Goal: Task Accomplishment & Management: Use online tool/utility

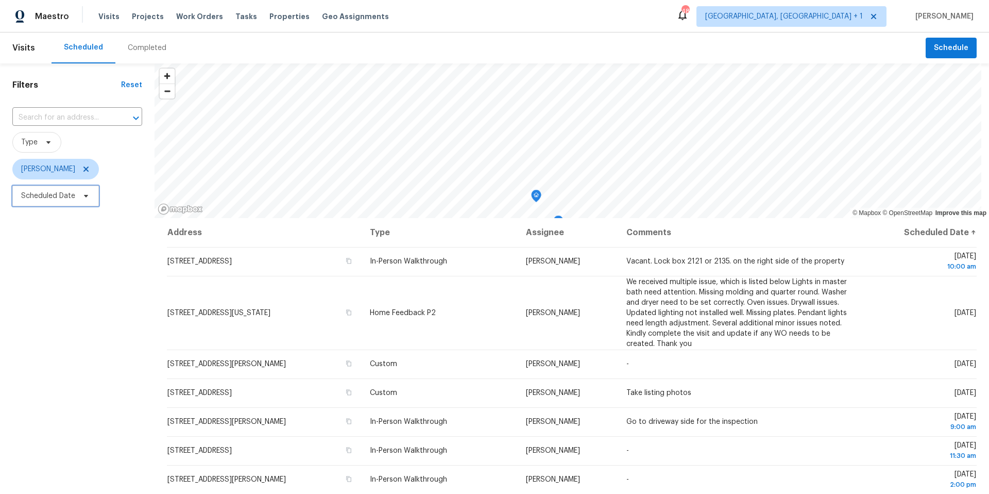
click at [72, 189] on span "Scheduled Date" at bounding box center [55, 196] width 87 height 21
select select "7"
select select "2025"
select select "8"
select select "2025"
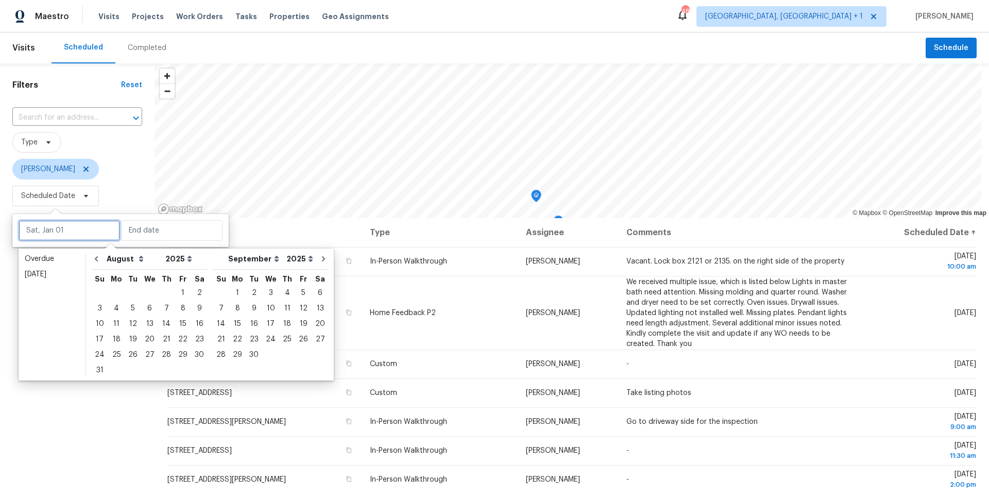
click at [92, 238] on input "text" at bounding box center [70, 230] width 102 height 21
click at [158, 322] on div "14" at bounding box center [166, 323] width 16 height 14
type input "[DATE]"
click at [158, 322] on div "14" at bounding box center [166, 323] width 16 height 14
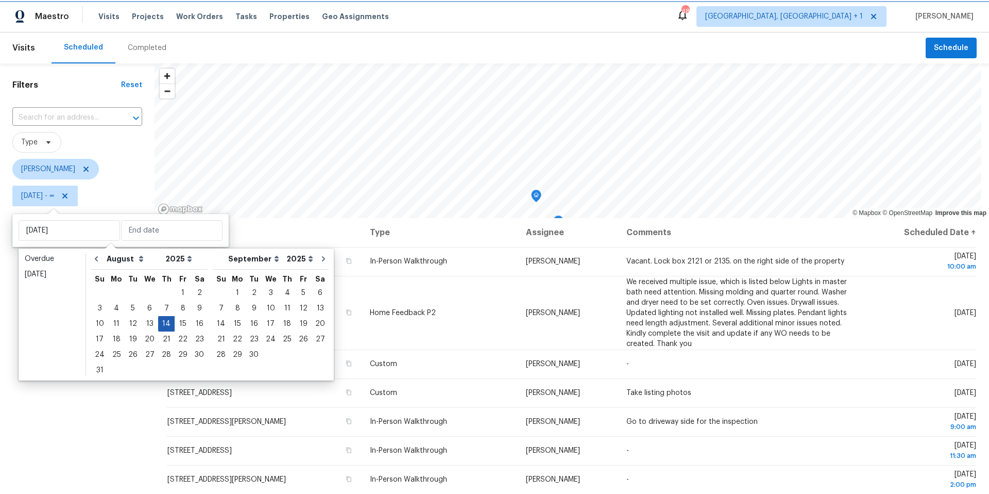
type input "Thu, Aug 14"
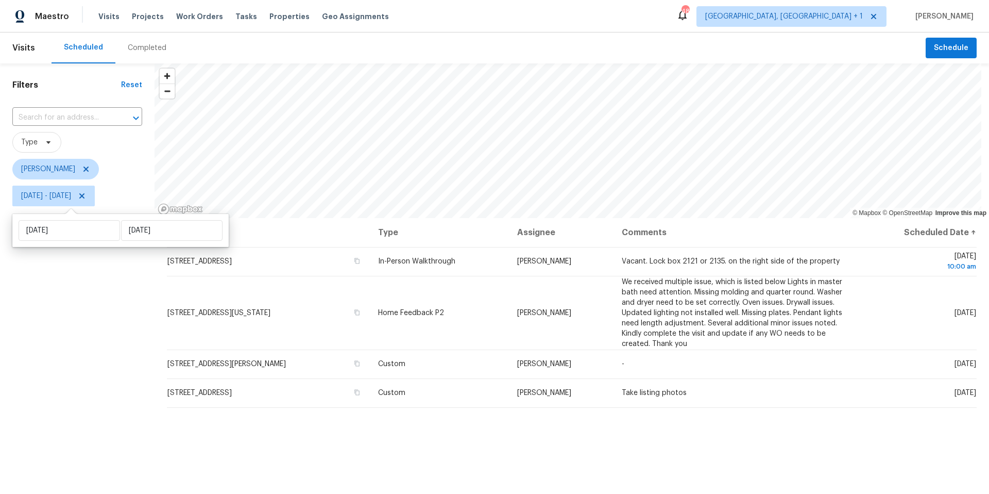
drag, startPoint x: 63, startPoint y: 327, endPoint x: 66, endPoint y: 337, distance: 10.8
click at [64, 333] on div "Filters Reset ​ Type Nelson Figueroa Thu, Aug 14 - Thu, Aug 14" at bounding box center [77, 337] width 155 height 549
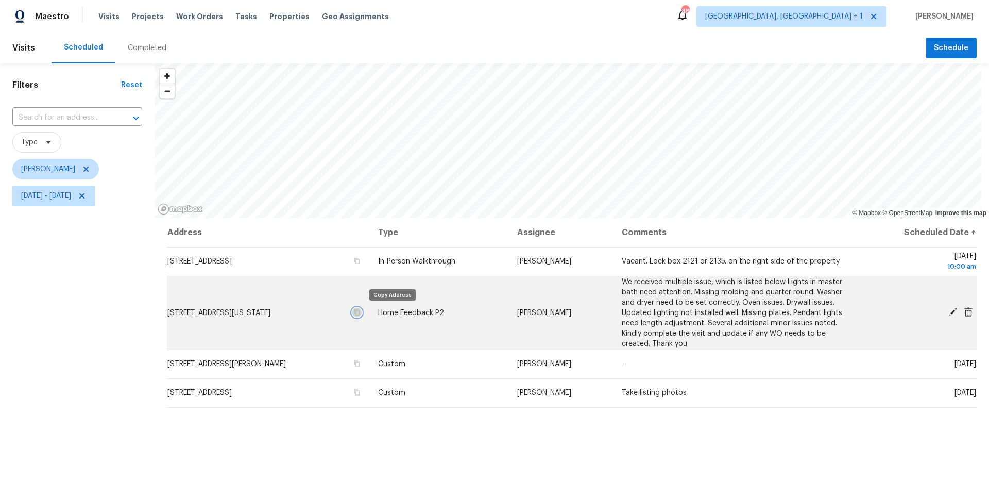
click at [360, 312] on icon "button" at bounding box center [357, 312] width 6 height 6
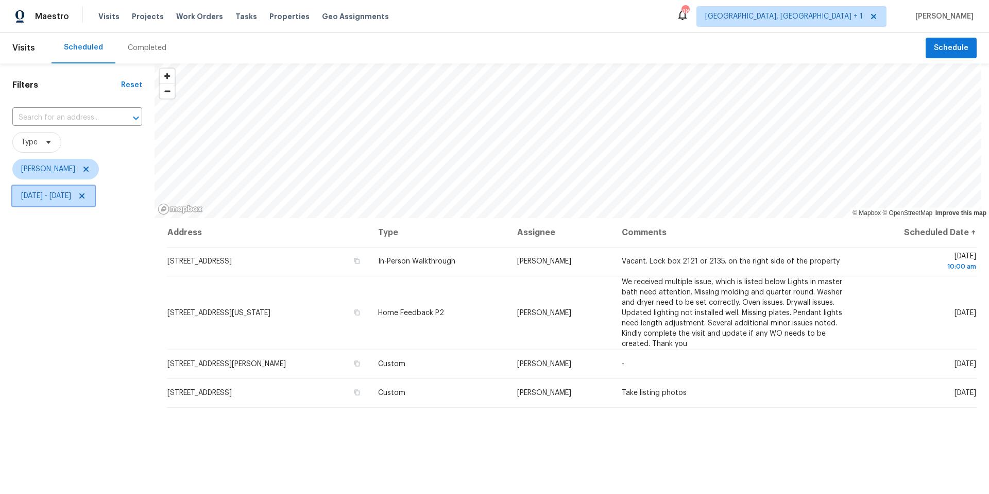
click at [85, 196] on icon at bounding box center [81, 195] width 5 height 5
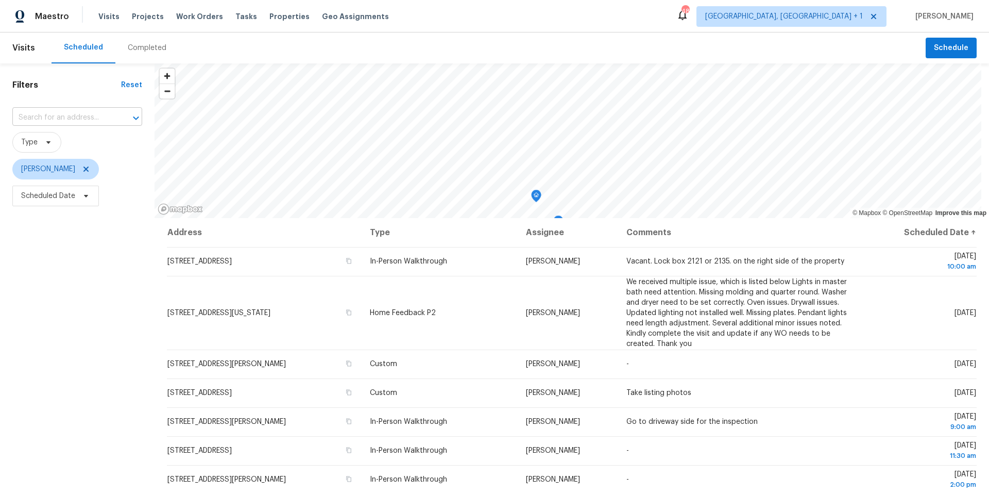
click at [79, 118] on input "text" at bounding box center [62, 118] width 101 height 16
type input "paul revere"
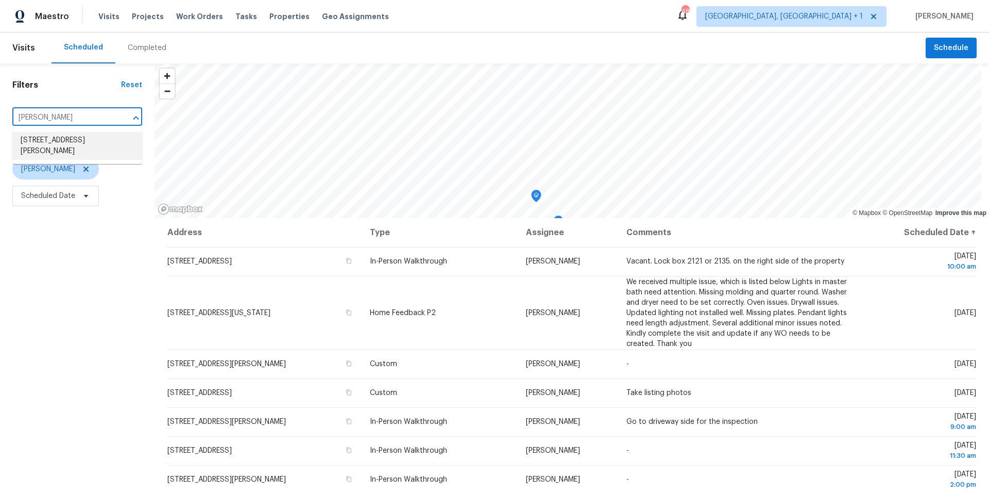
click at [72, 139] on li "2309 Paul Revere St, Temple, TX 76504" at bounding box center [77, 146] width 130 height 28
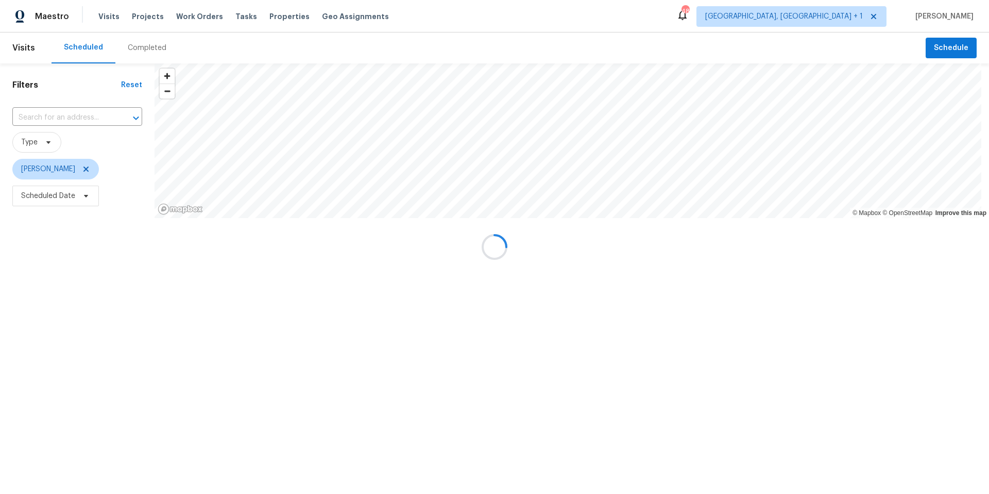
type input "2309 Paul Revere St, Temple, TX 76504"
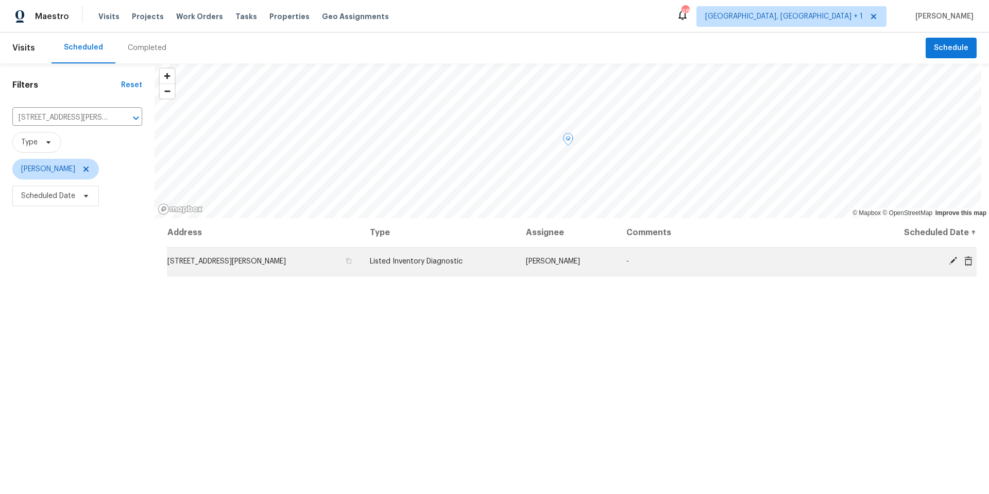
click at [949, 261] on icon at bounding box center [953, 261] width 8 height 8
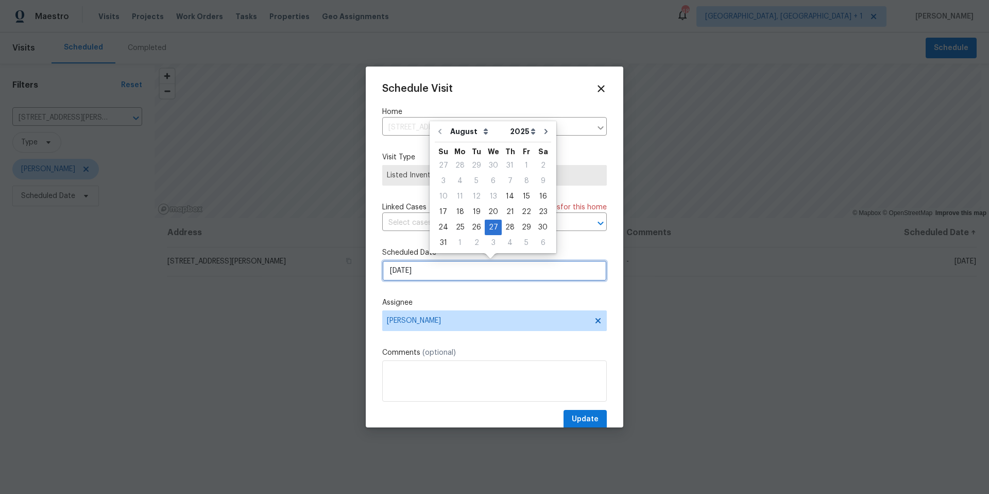
click at [449, 271] on input "8/27/2025" at bounding box center [494, 270] width 225 height 21
click at [509, 193] on div "14" at bounding box center [510, 196] width 16 height 14
type input "[DATE]"
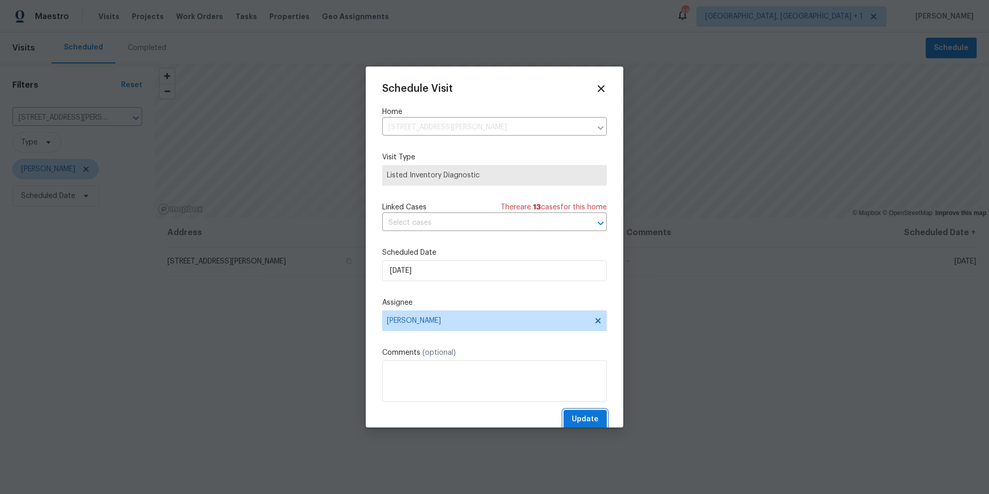
click at [590, 420] on span "Update" at bounding box center [585, 419] width 27 height 13
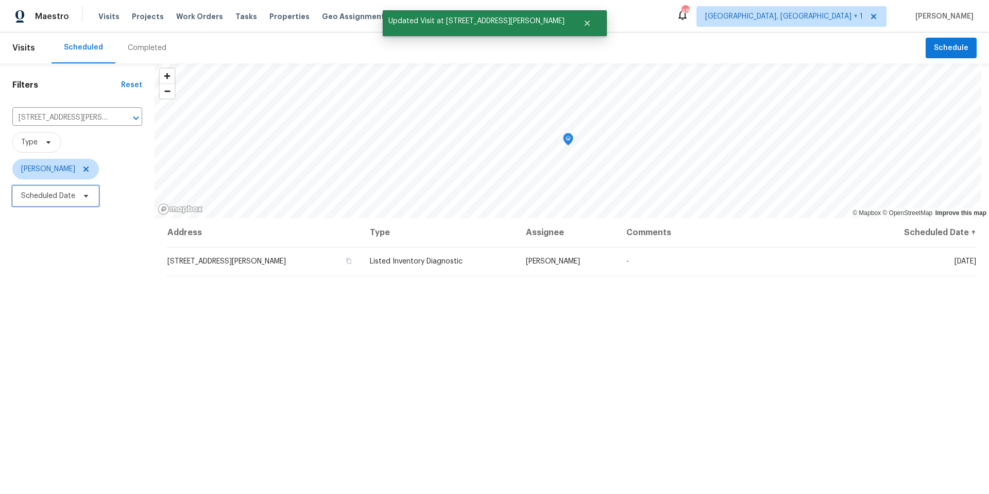
drag, startPoint x: 46, startPoint y: 186, endPoint x: 53, endPoint y: 199, distance: 14.3
click at [47, 187] on span "Scheduled Date" at bounding box center [55, 196] width 87 height 21
click at [65, 225] on input "text" at bounding box center [70, 230] width 102 height 21
select select "7"
select select "2025"
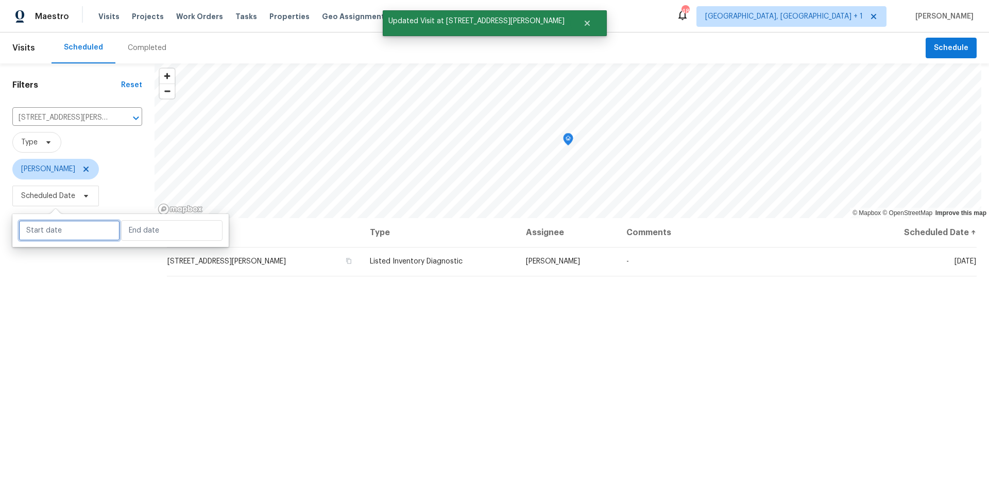
select select "8"
select select "2025"
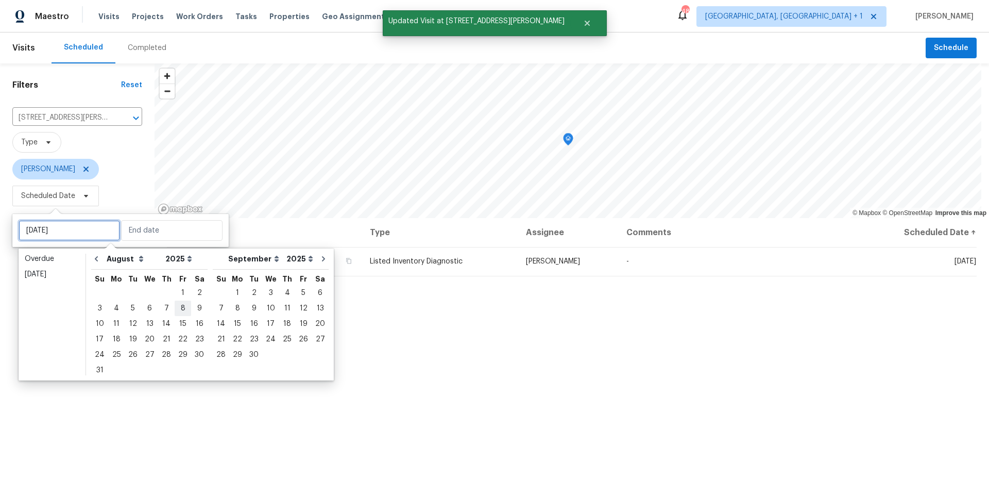
type input "Fri, Aug 08"
click at [123, 118] on icon "Clear" at bounding box center [123, 118] width 6 height 6
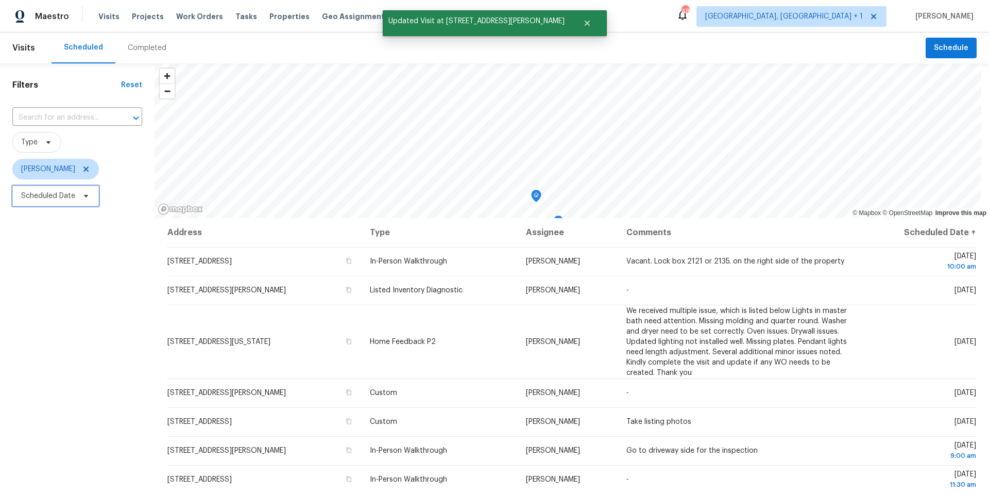
drag, startPoint x: 77, startPoint y: 202, endPoint x: 77, endPoint y: 209, distance: 7.2
click at [77, 203] on span "Scheduled Date" at bounding box center [55, 196] width 87 height 21
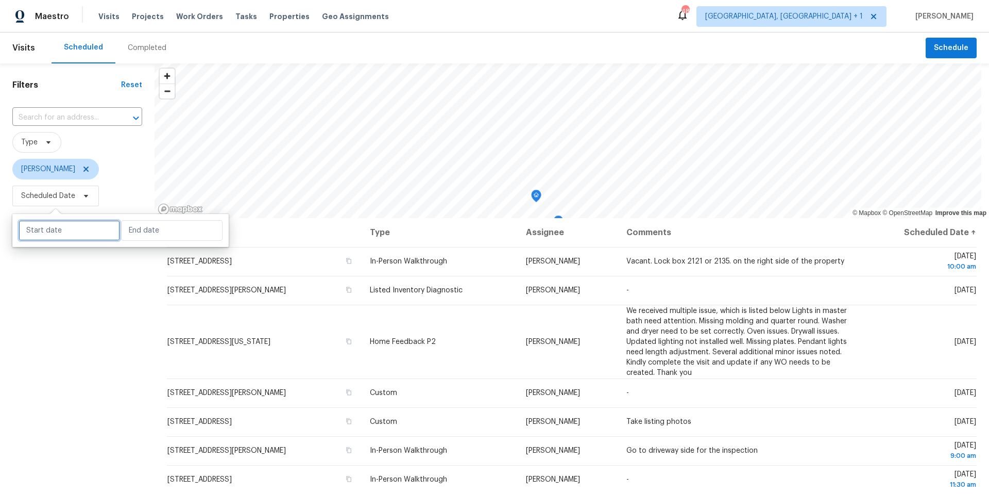
select select "7"
select select "2025"
select select "8"
select select "2025"
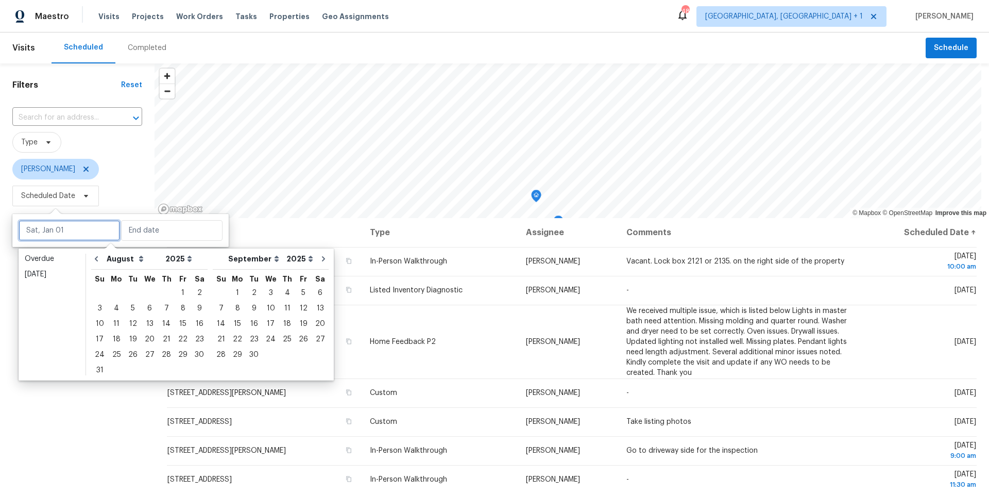
click at [83, 234] on input "text" at bounding box center [70, 230] width 102 height 21
click at [165, 322] on div "14" at bounding box center [166, 323] width 16 height 14
type input "Thu, Aug 14"
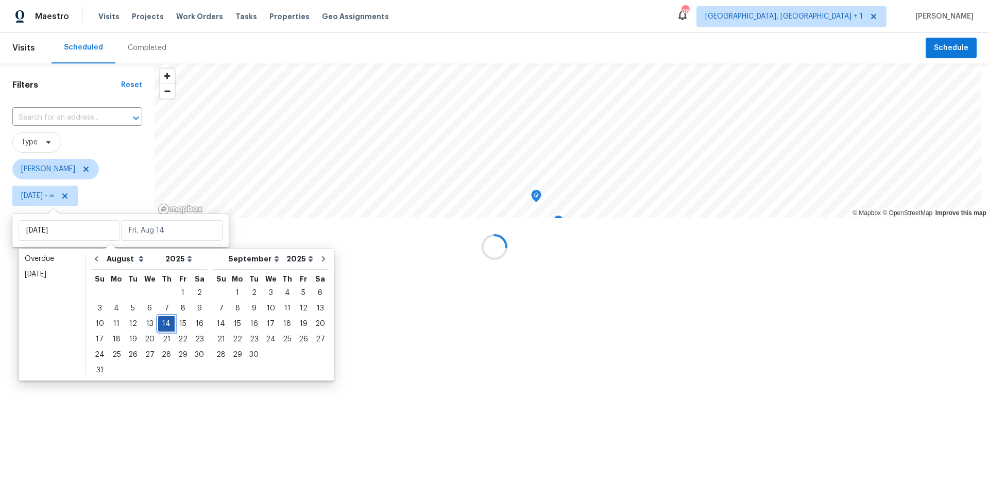
click at [165, 322] on div "14" at bounding box center [166, 323] width 16 height 14
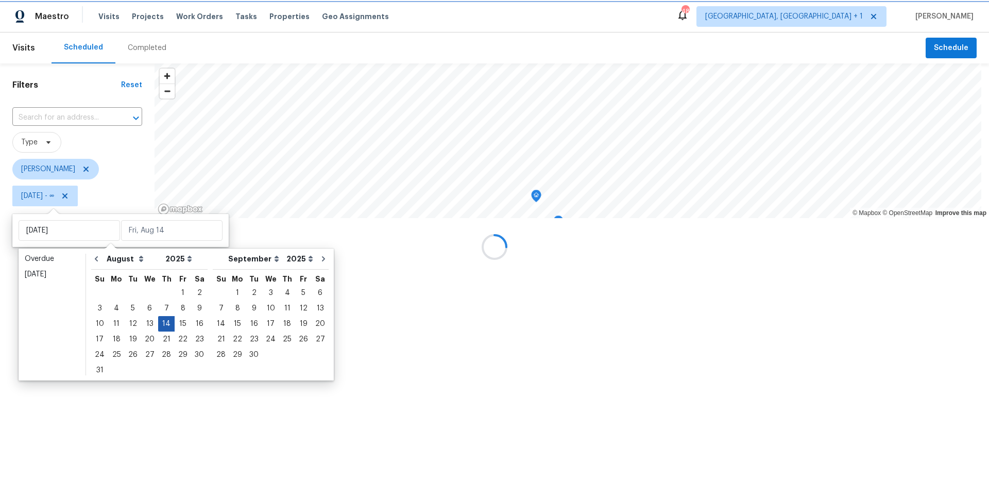
type input "Thu, Aug 14"
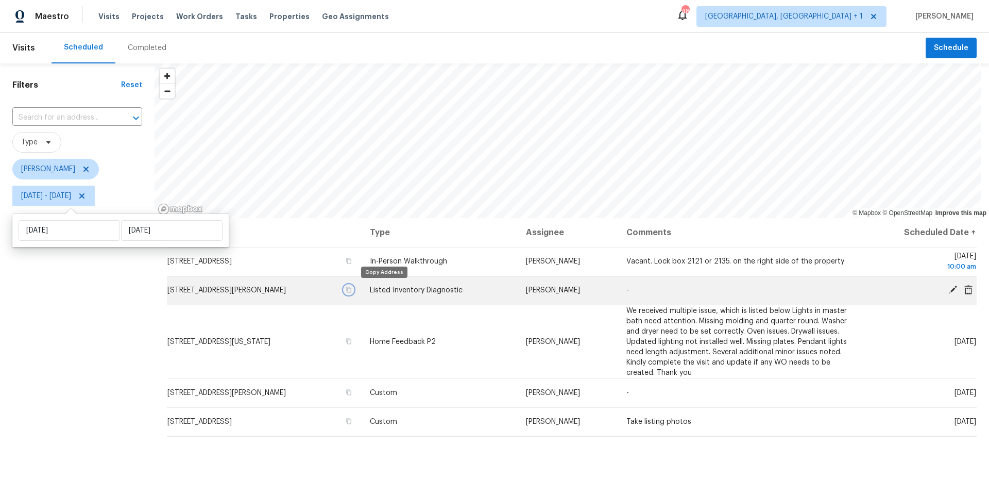
click at [352, 290] on icon "button" at bounding box center [349, 290] width 6 height 6
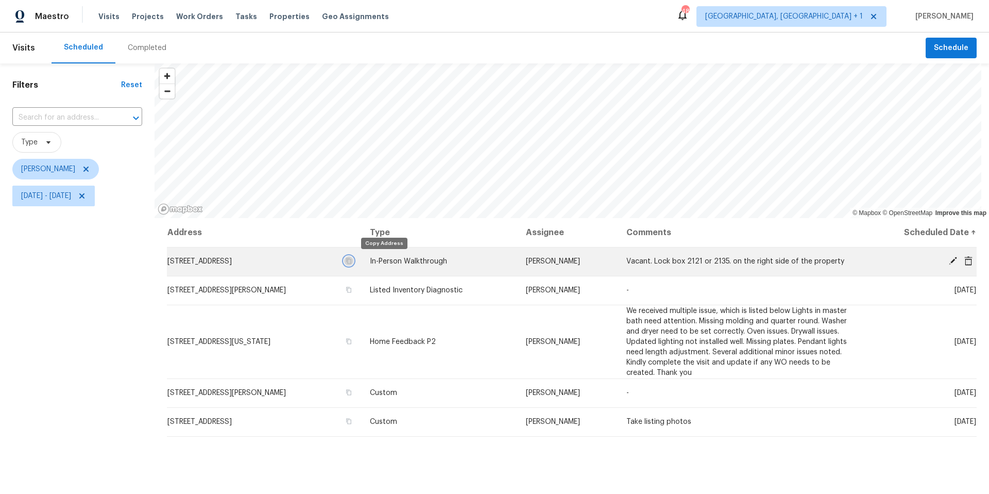
click at [352, 262] on icon "button" at bounding box center [349, 261] width 6 height 6
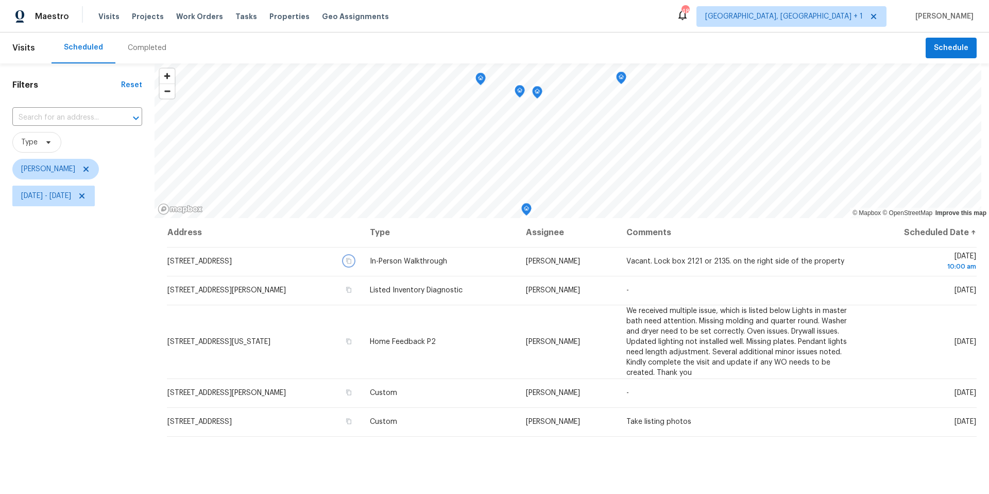
click at [478, 80] on icon "Map marker" at bounding box center [480, 79] width 9 height 12
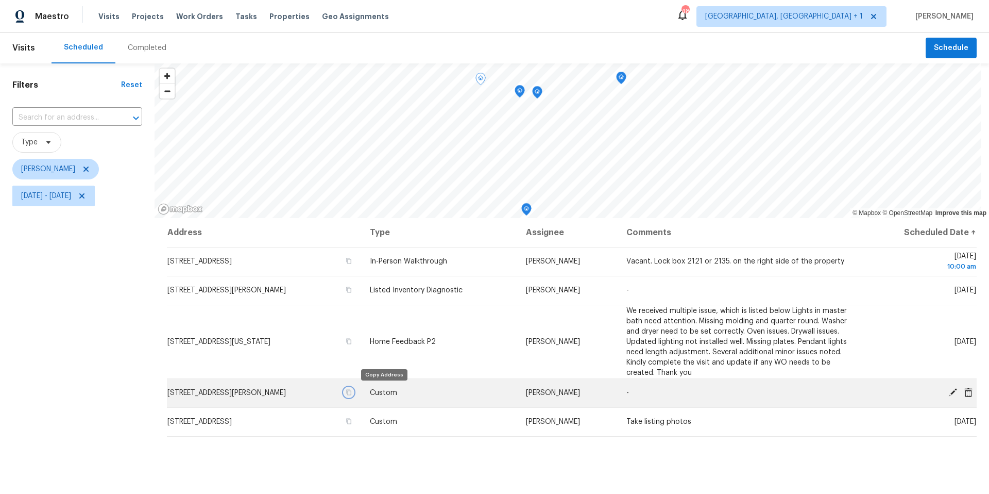
click at [352, 392] on icon "button" at bounding box center [349, 392] width 6 height 6
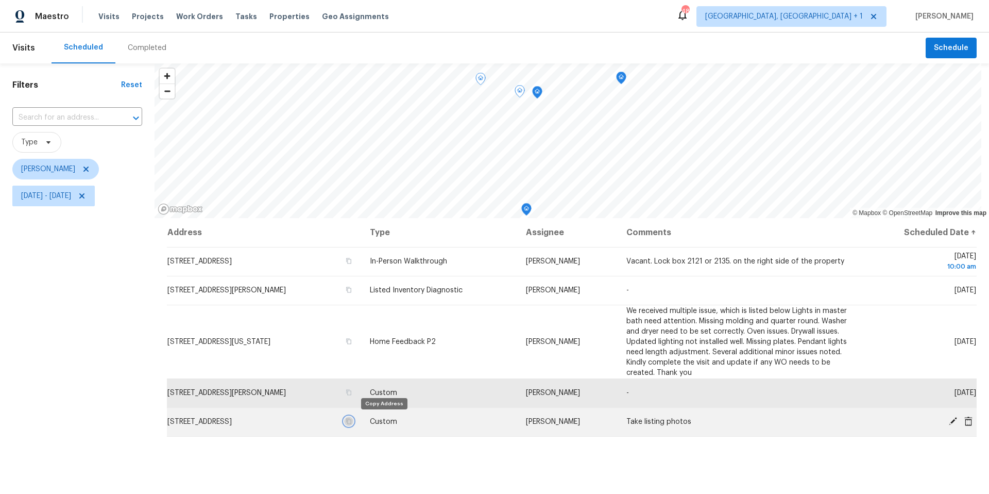
click at [352, 423] on icon "button" at bounding box center [349, 421] width 6 height 6
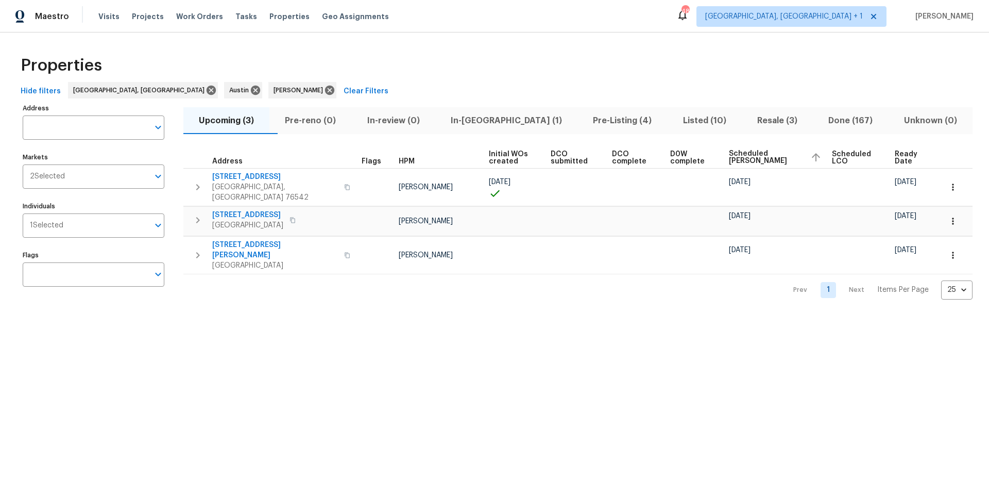
click at [674, 121] on span "Listed (10)" at bounding box center [705, 120] width 62 height 14
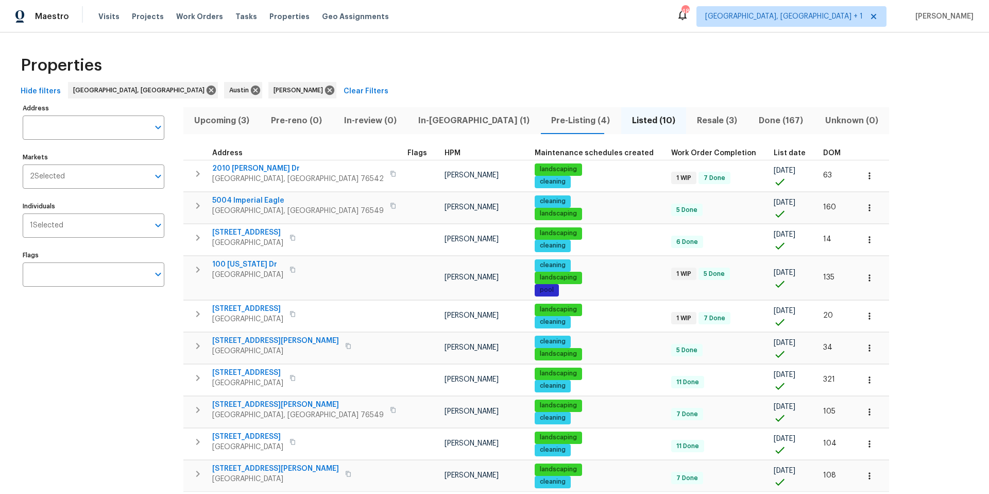
drag, startPoint x: 272, startPoint y: 469, endPoint x: 394, endPoint y: 89, distance: 399.3
click at [396, 137] on div "Upcoming (3) Pre-reno (0) In-review (0) In-reno (1) Pre-Listing (4) Listed (10)…" at bounding box center [536, 309] width 706 height 416
click at [226, 123] on span "Upcoming (3)" at bounding box center [222, 120] width 64 height 14
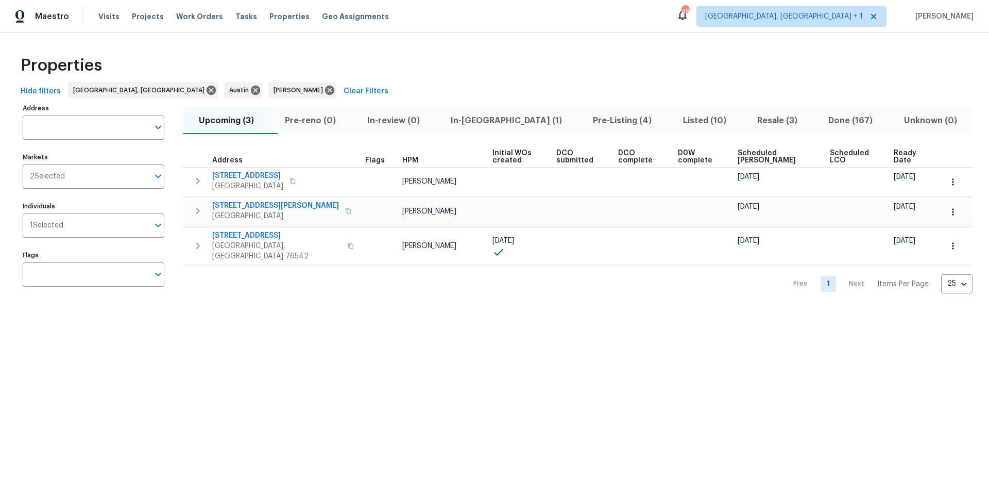
click at [751, 155] on span "Scheduled [PERSON_NAME]" at bounding box center [775, 156] width 75 height 14
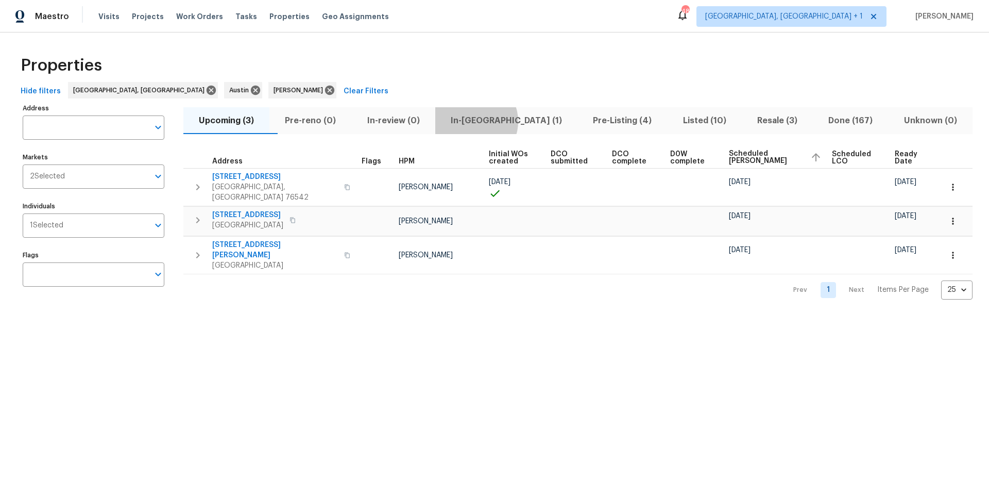
click at [492, 121] on span "In-reno (1)" at bounding box center [507, 120] width 130 height 14
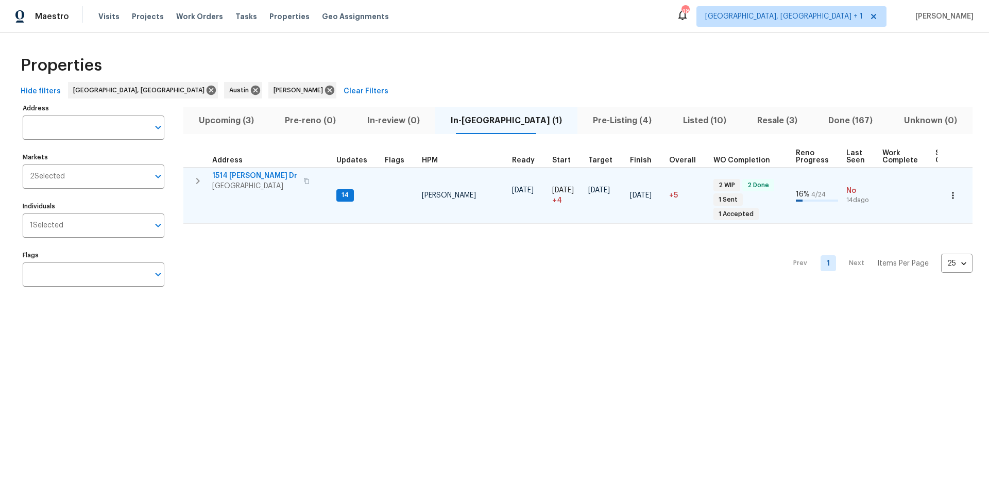
click at [253, 175] on span "1514 [PERSON_NAME] Dr" at bounding box center [254, 176] width 85 height 10
click at [251, 176] on span "1514 [PERSON_NAME] Dr" at bounding box center [254, 176] width 85 height 10
click at [948, 190] on icon "button" at bounding box center [953, 195] width 10 height 10
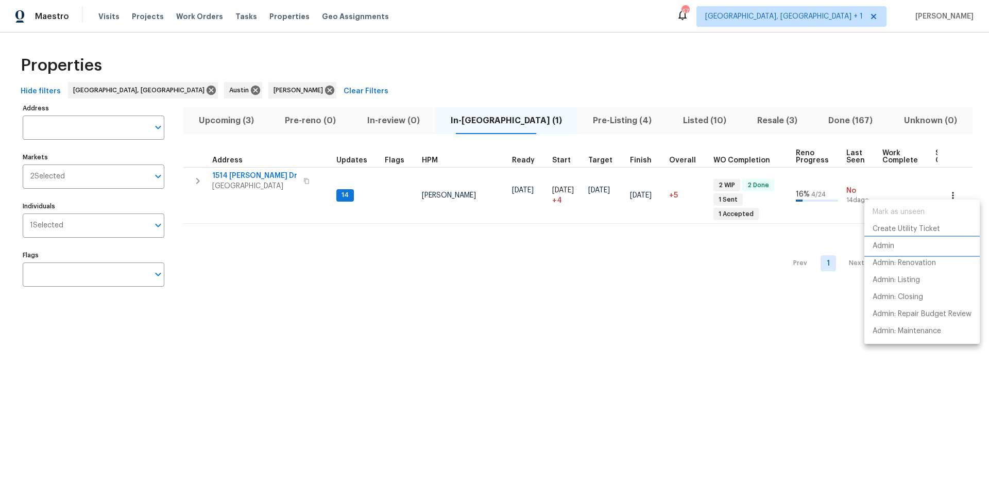
click at [896, 245] on li "Admin" at bounding box center [922, 246] width 115 height 17
click at [900, 178] on div at bounding box center [494, 247] width 989 height 494
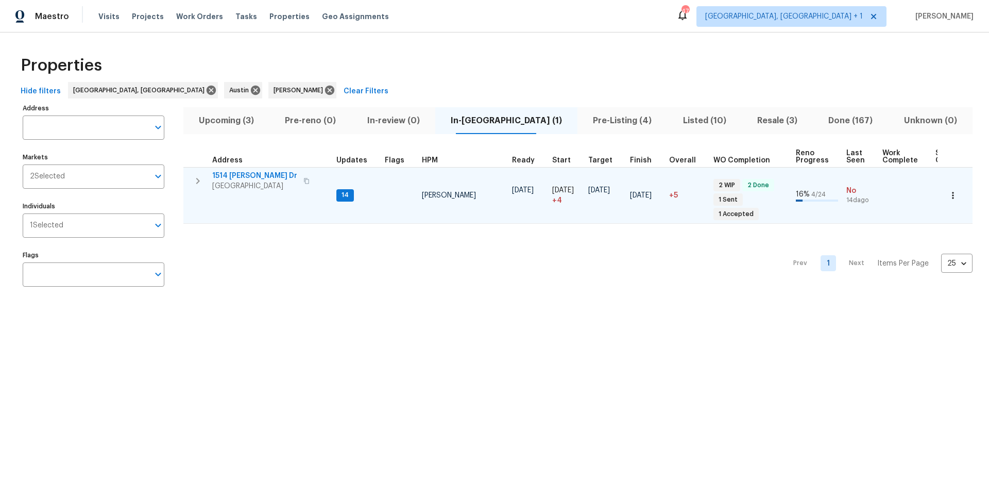
click at [948, 190] on icon "button" at bounding box center [953, 195] width 10 height 10
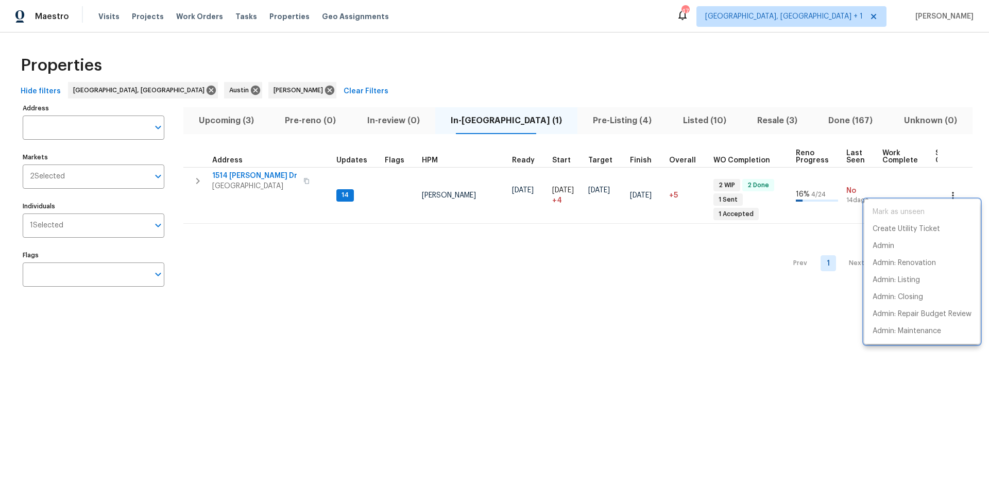
drag, startPoint x: 658, startPoint y: 281, endPoint x: 308, endPoint y: 171, distance: 366.9
click at [658, 281] on div at bounding box center [494, 247] width 989 height 494
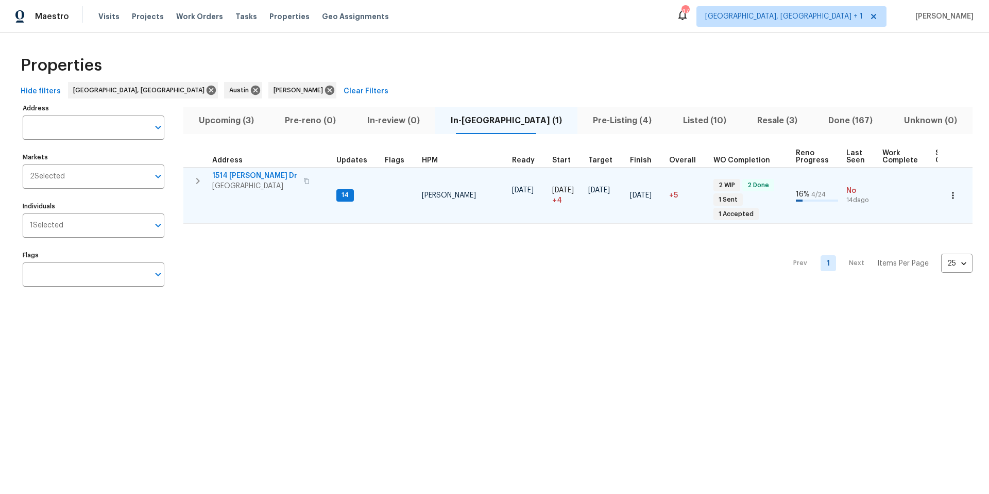
click at [235, 173] on span "1514 Barcus Dr" at bounding box center [254, 176] width 85 height 10
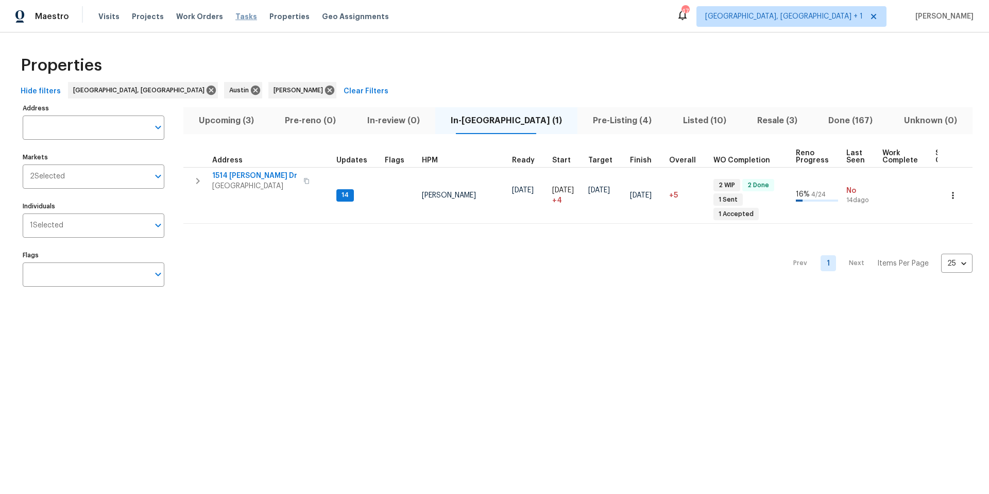
click at [235, 15] on span "Tasks" at bounding box center [246, 16] width 22 height 7
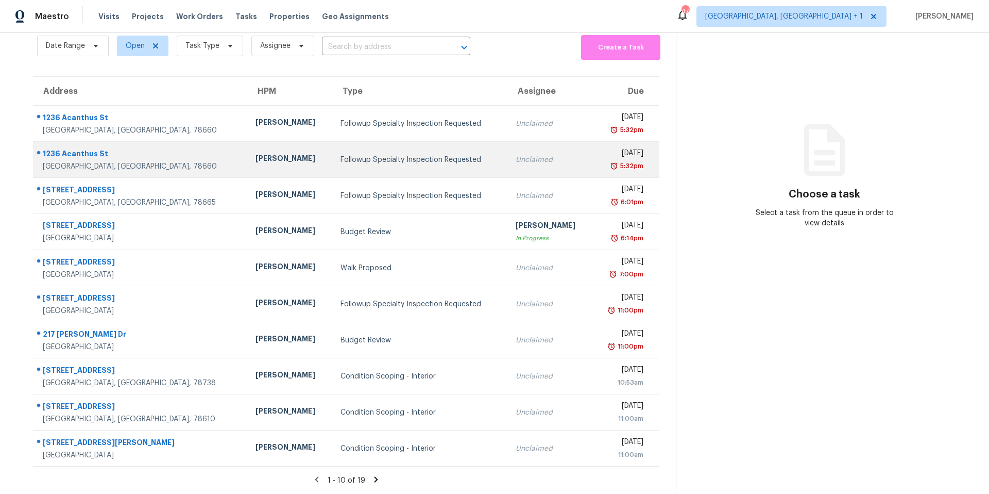
scroll to position [51, 0]
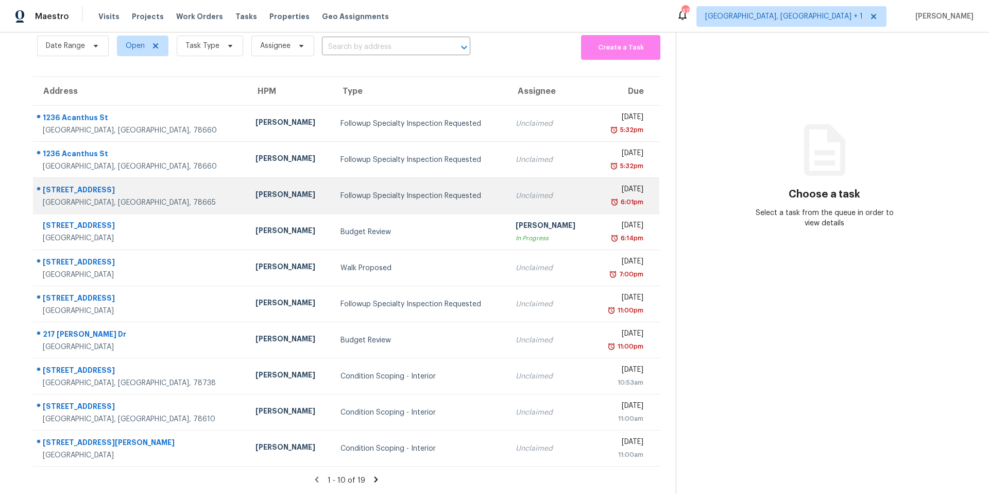
click at [356, 192] on div "Followup Specialty Inspection Requested" at bounding box center [420, 196] width 159 height 10
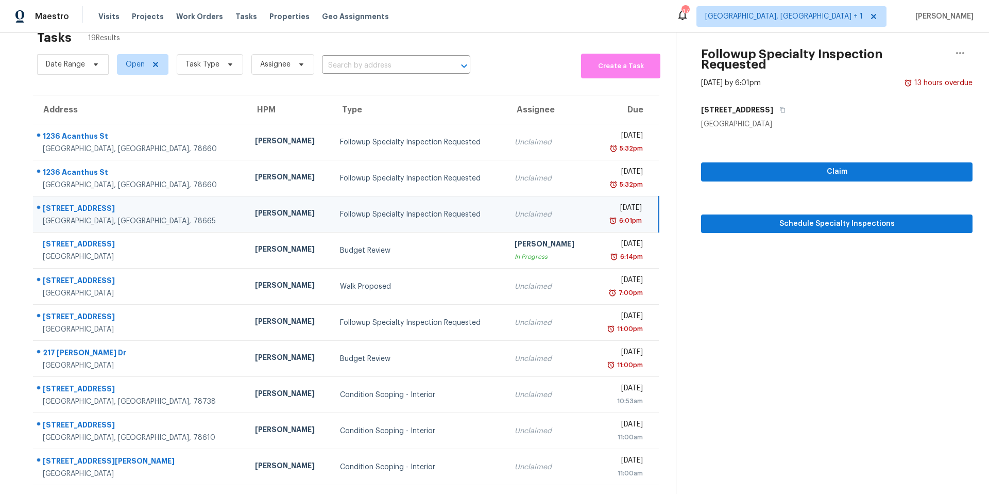
scroll to position [0, 0]
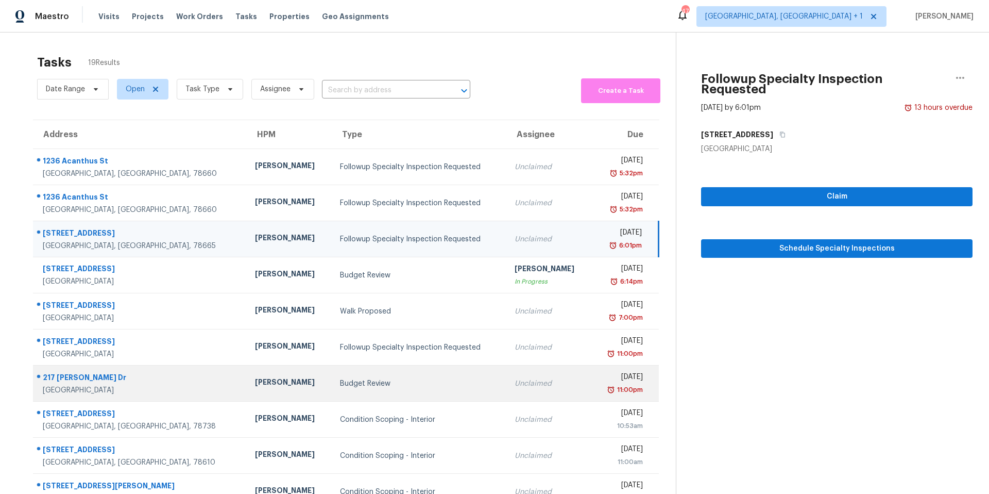
click at [332, 374] on td "Budget Review" at bounding box center [419, 383] width 175 height 36
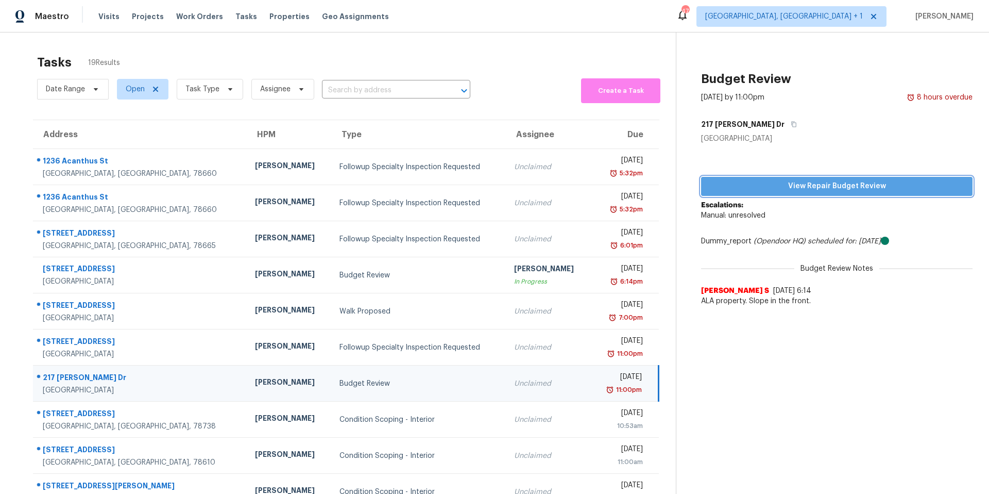
click at [852, 193] on button "View Repair Budget Review" at bounding box center [837, 186] width 272 height 19
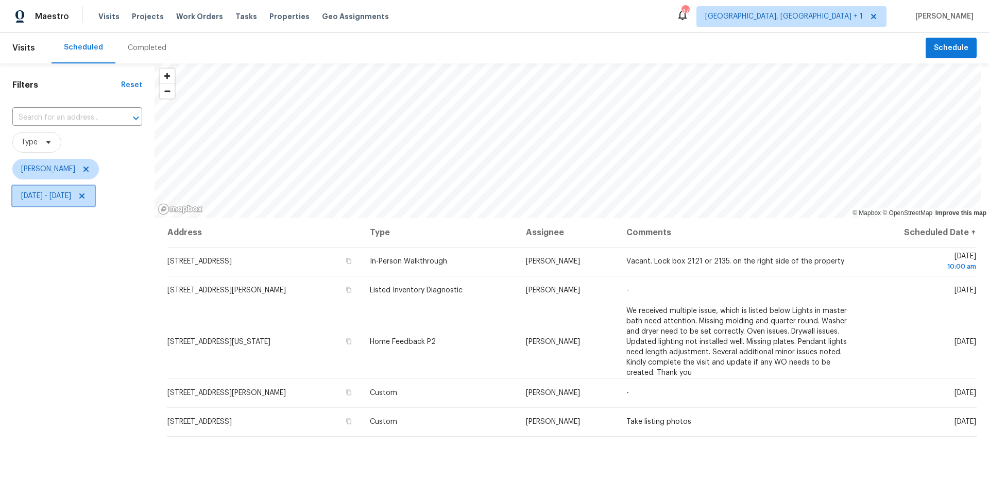
click at [71, 192] on span "Thu, Aug 14 - Thu, Aug 14" at bounding box center [46, 196] width 50 height 10
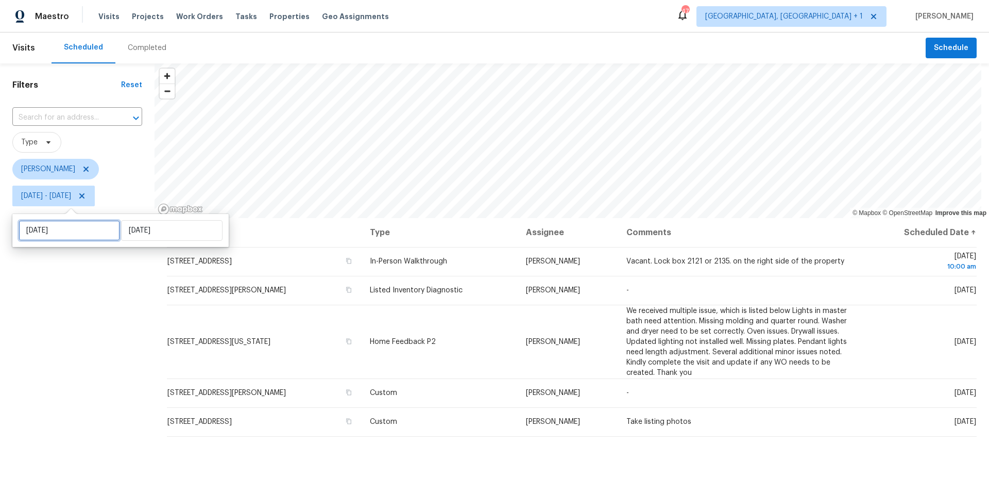
click at [79, 231] on input "Thu, Aug 14" at bounding box center [70, 230] width 102 height 21
select select "7"
select select "2025"
select select "8"
select select "2025"
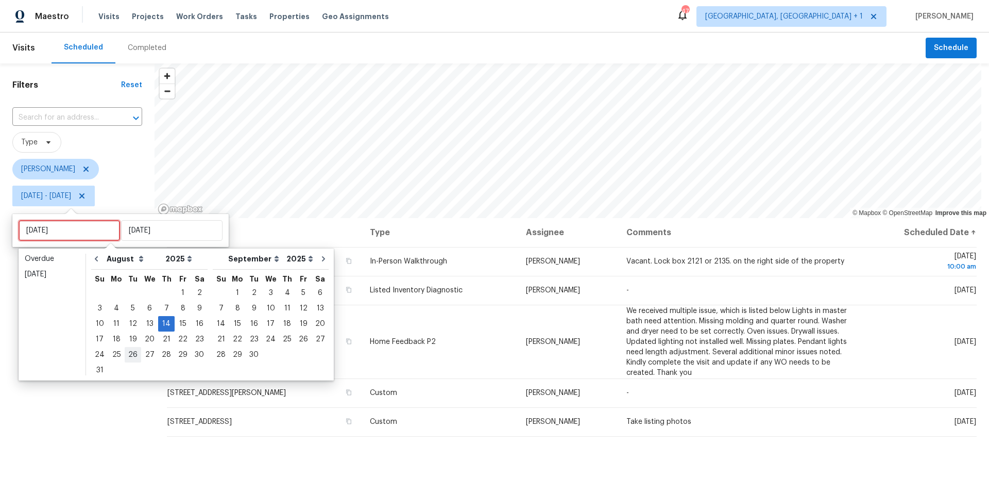
type input "Mon, Aug 18"
click at [178, 325] on div "15" at bounding box center [183, 323] width 16 height 14
type input "Fri, Aug 15"
type input "Thu, Aug 14"
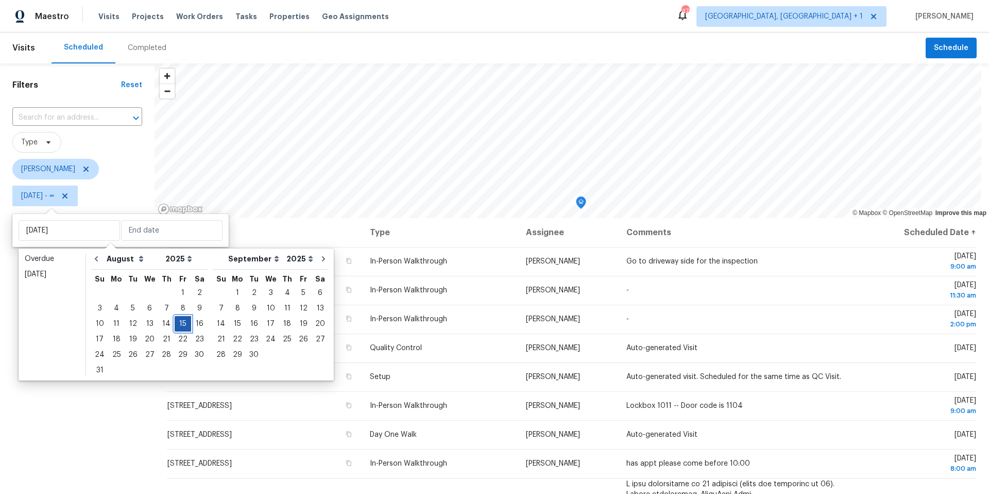
click at [178, 325] on div "15" at bounding box center [183, 323] width 16 height 14
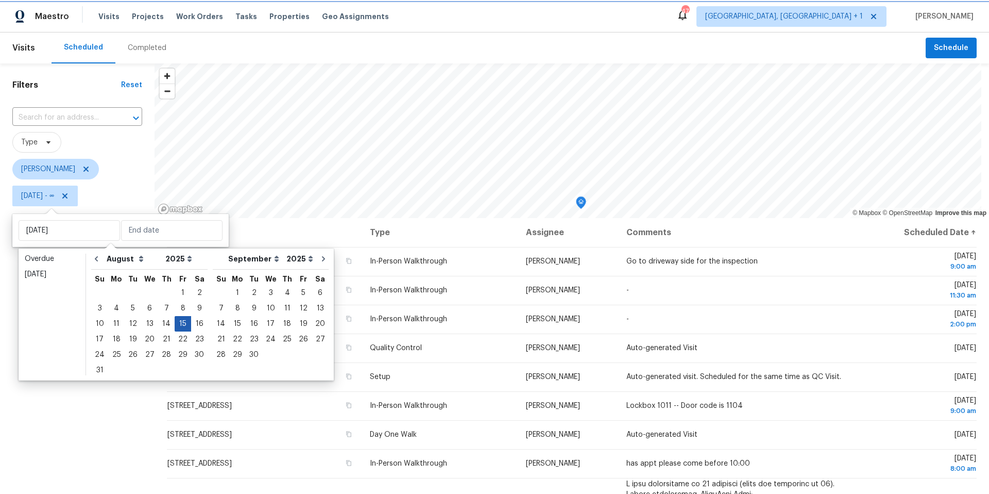
type input "Fri, Aug 15"
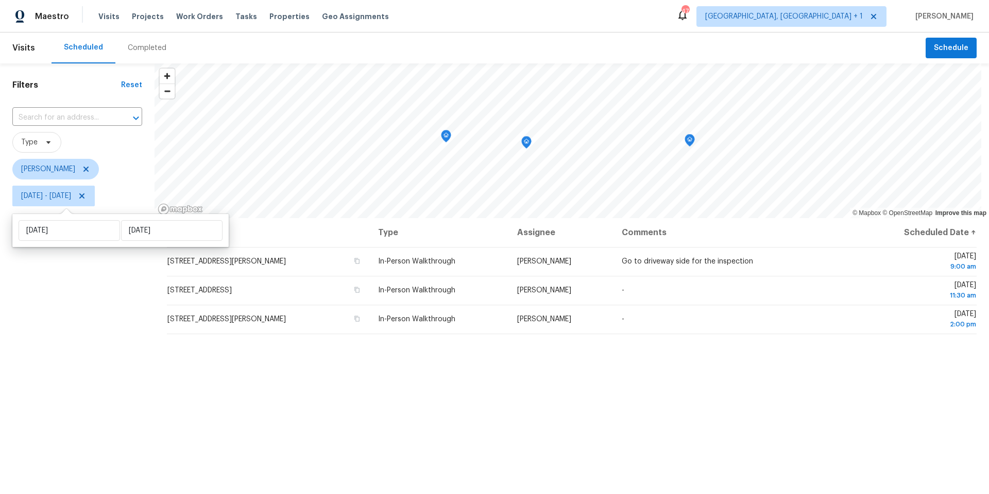
click at [52, 403] on div "Filters Reset ​ Type Nelson Figueroa Fri, Aug 15 - Fri, Aug 15" at bounding box center [77, 337] width 155 height 549
click at [62, 194] on span "Fri, Aug 15 - Fri, Aug 15" at bounding box center [46, 196] width 50 height 10
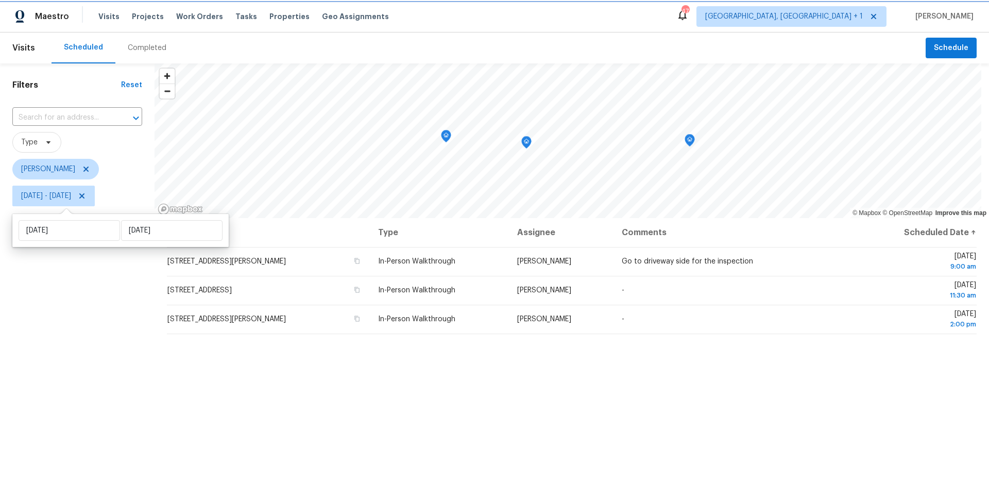
click at [45, 196] on span "Fri, Aug 15 - Fri, Aug 15" at bounding box center [46, 196] width 50 height 10
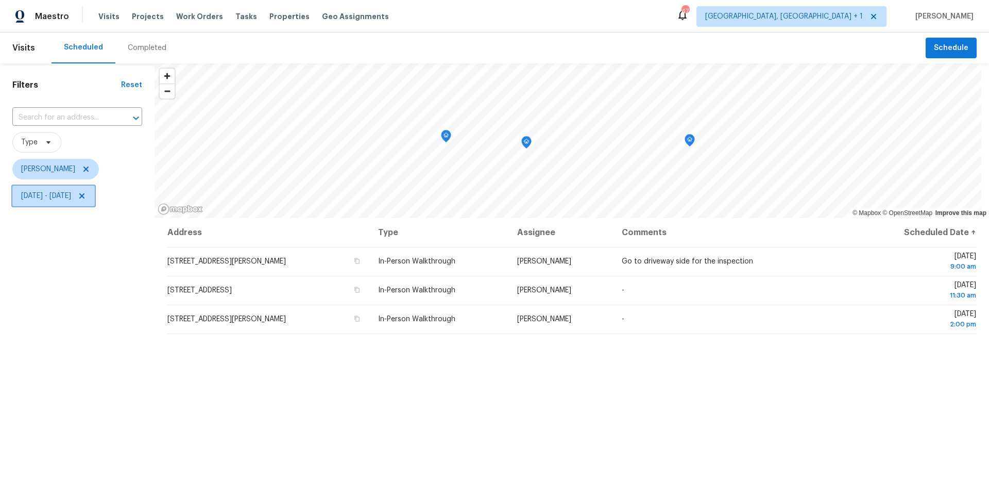
click at [46, 196] on span "Fri, Aug 15 - Fri, Aug 15" at bounding box center [46, 196] width 50 height 10
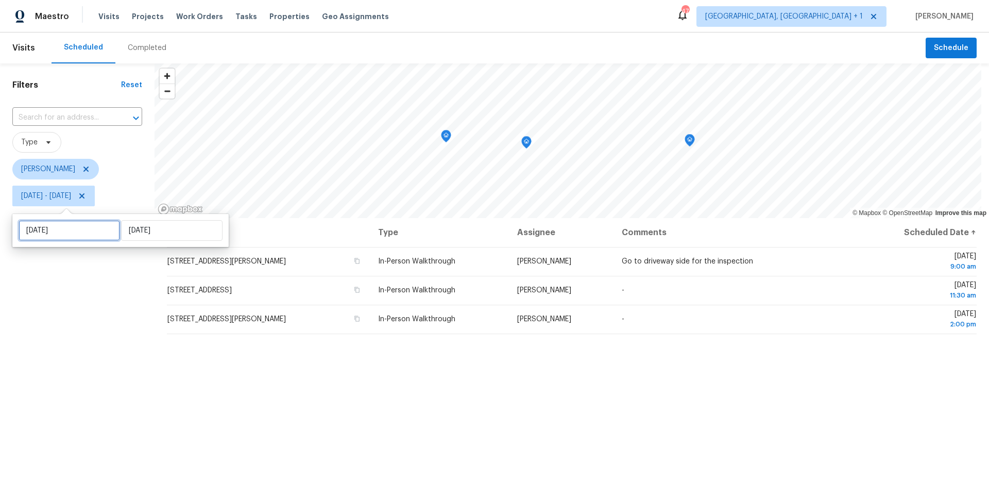
select select "7"
select select "2025"
select select "8"
select select "2025"
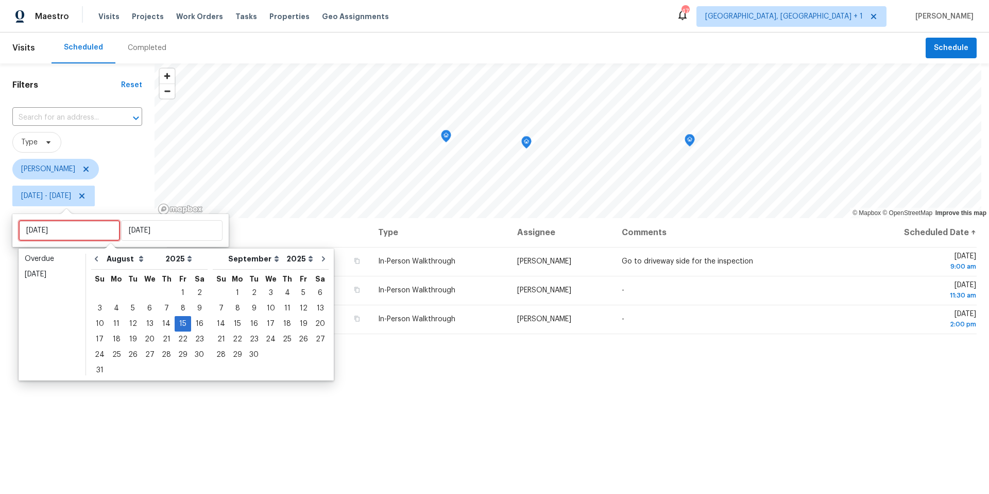
click at [64, 234] on input "Fri, Aug 15" at bounding box center [70, 230] width 102 height 21
type input "Tue, Aug 19"
type input "Wed, Aug 13"
type input "Fri, Aug 15"
type input "Thu, Aug 14"
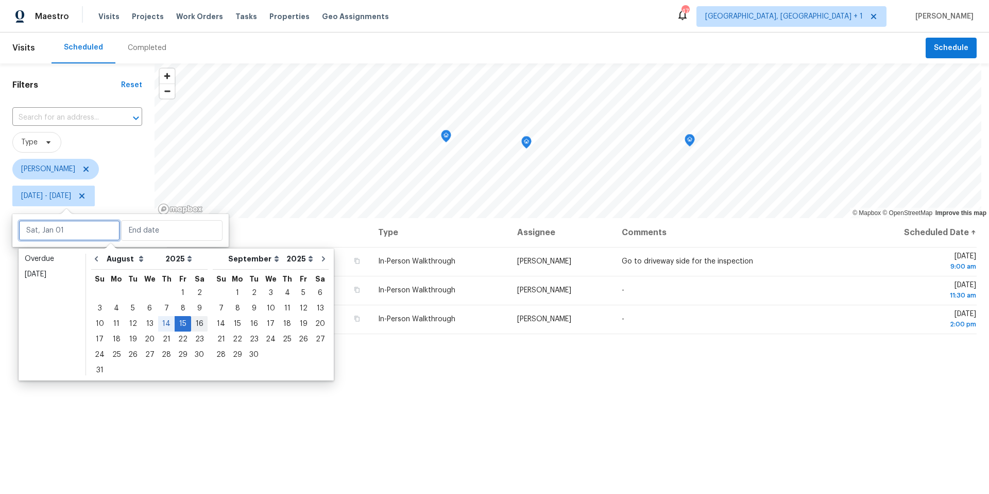
type input "Sat, Aug 16"
type input "Thu, Aug 14"
type input "Fri, Aug 15"
click at [161, 323] on div "14" at bounding box center [166, 323] width 16 height 14
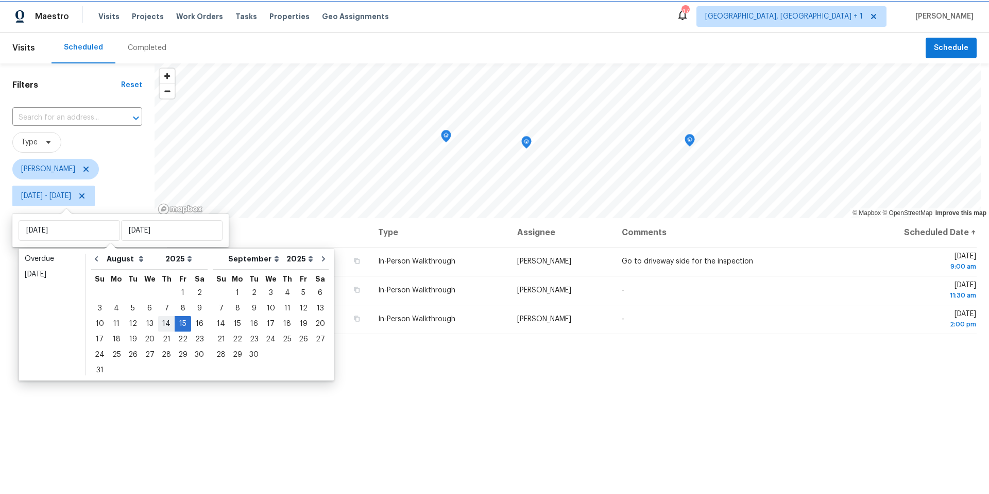
type input "Thu, Aug 14"
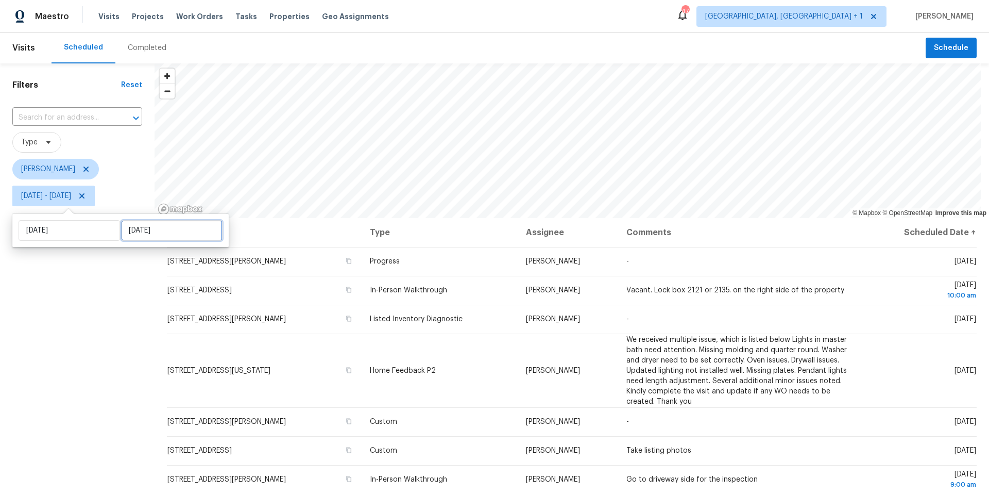
click at [143, 224] on input "Fri, Aug 15" at bounding box center [172, 230] width 102 height 21
select select "7"
select select "2025"
select select "8"
select select "2025"
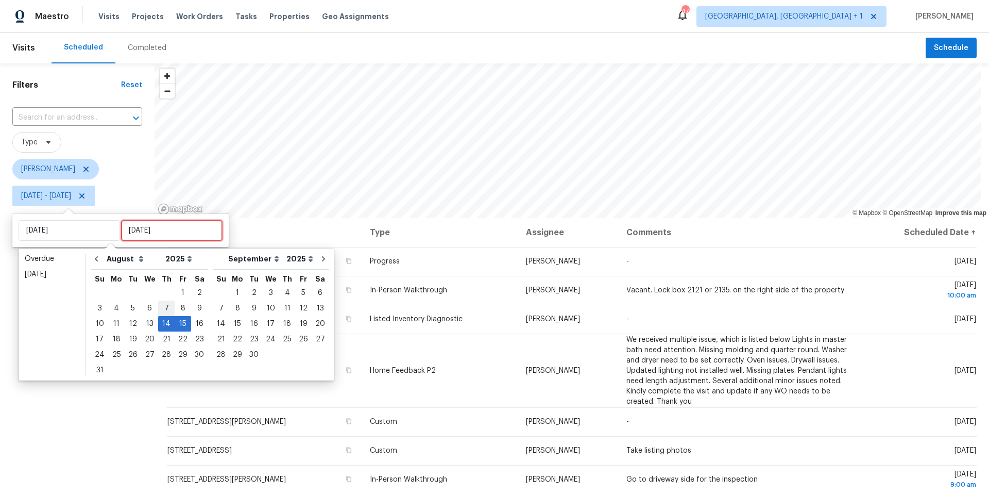
type input "Thu, Aug 07"
type input "Thu, Aug 14"
click at [167, 326] on div "14" at bounding box center [166, 323] width 16 height 14
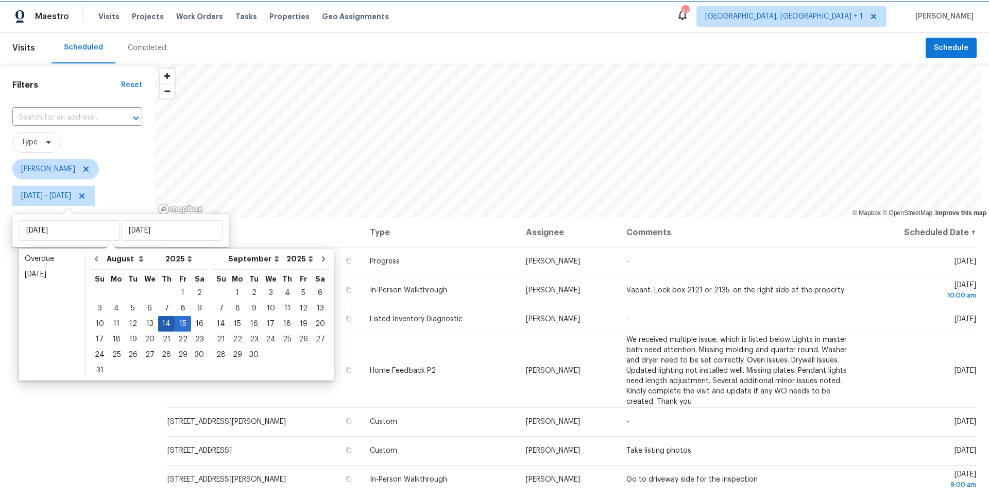
type input "Thu, Aug 14"
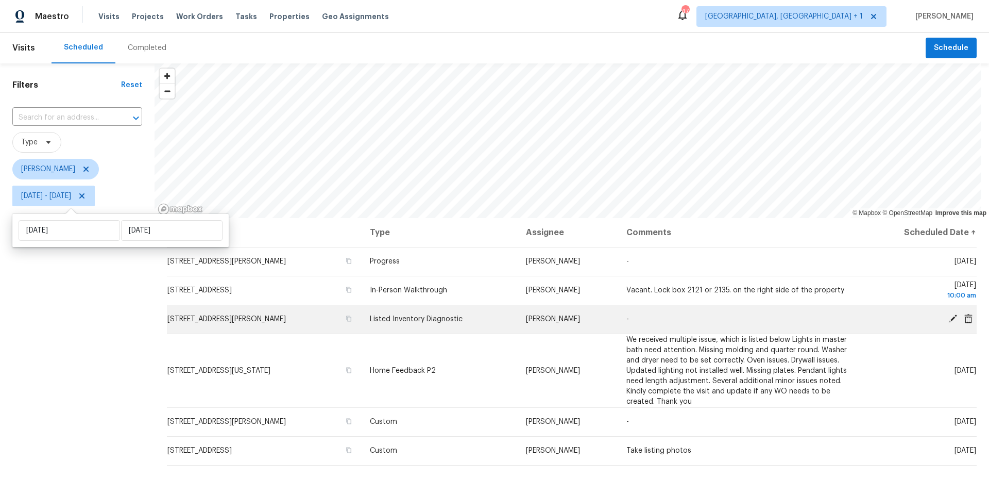
click at [865, 319] on icon at bounding box center [953, 318] width 8 height 8
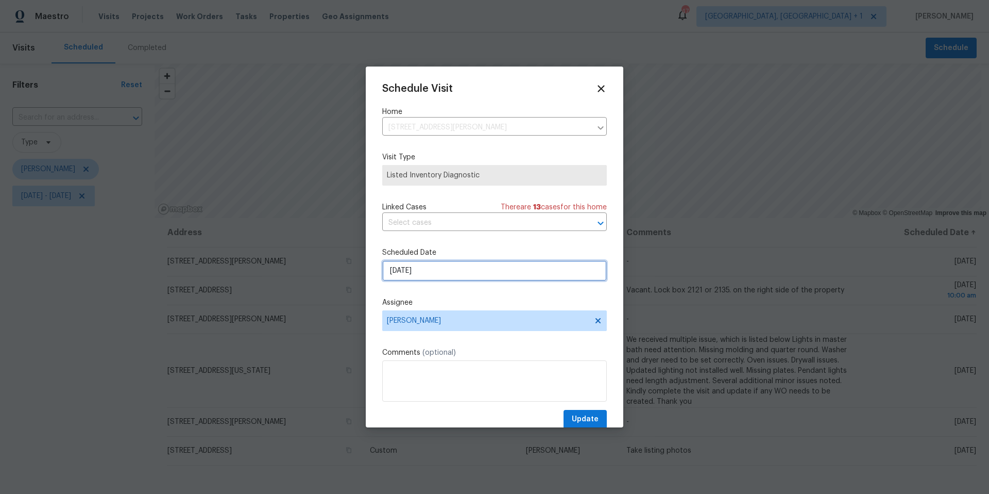
click at [416, 270] on input "[DATE]" at bounding box center [494, 270] width 225 height 21
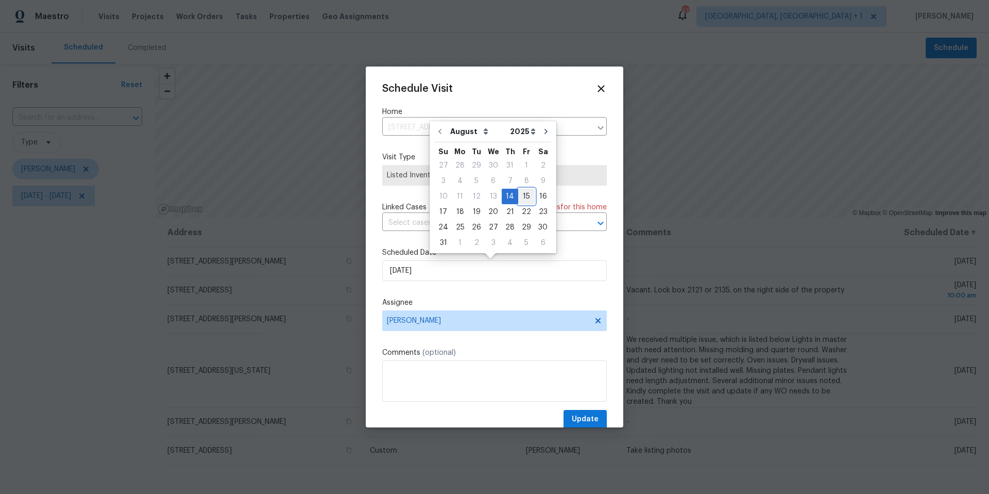
click at [518, 195] on div "15" at bounding box center [526, 196] width 16 height 14
type input "8/15/2025"
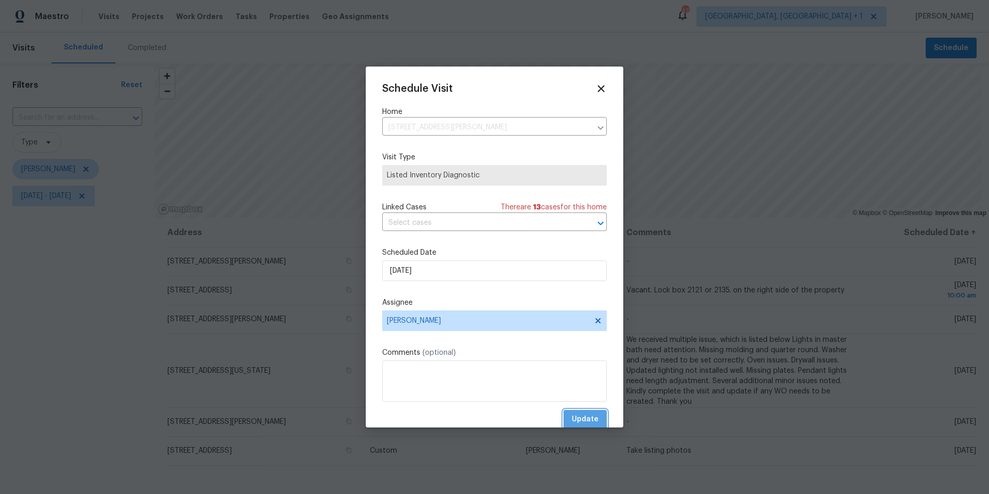
click at [572, 403] on span "Update" at bounding box center [585, 419] width 27 height 13
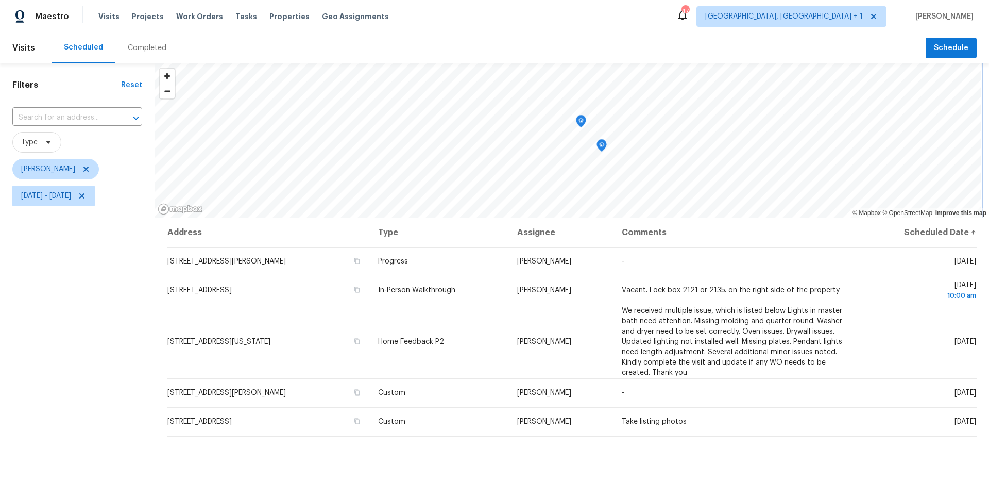
click at [602, 144] on icon "Map marker" at bounding box center [601, 146] width 9 height 12
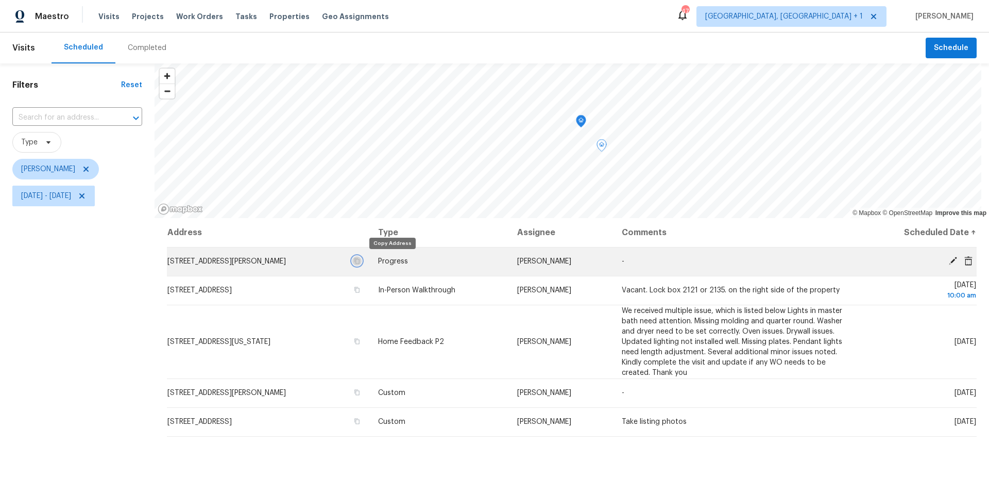
click at [360, 259] on icon "button" at bounding box center [357, 261] width 5 height 6
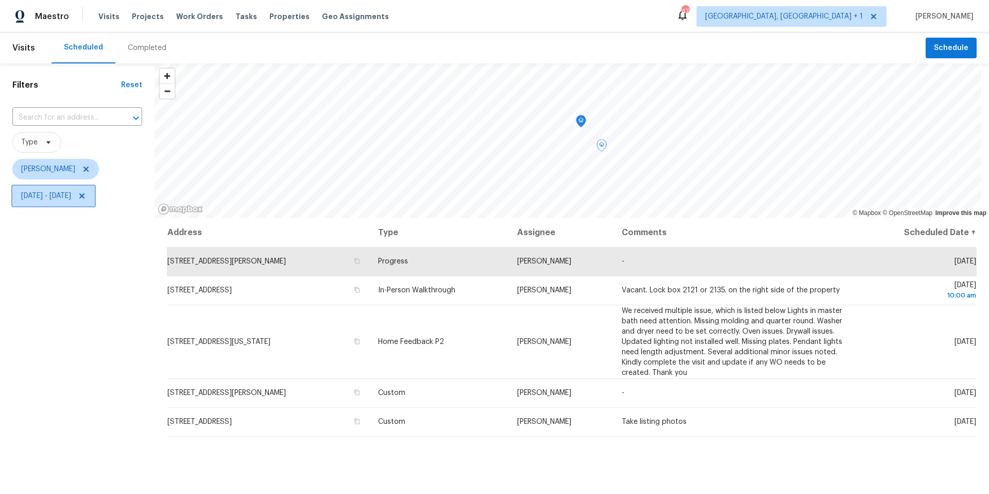
click at [87, 203] on span "Thu, Aug 14 - Thu, Aug 14" at bounding box center [53, 196] width 82 height 21
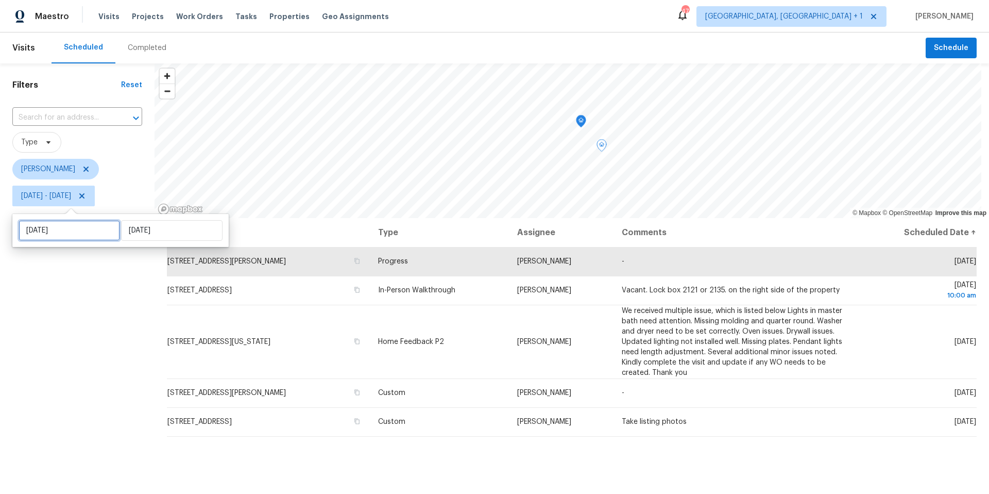
select select "7"
select select "2025"
select select "8"
select select "2025"
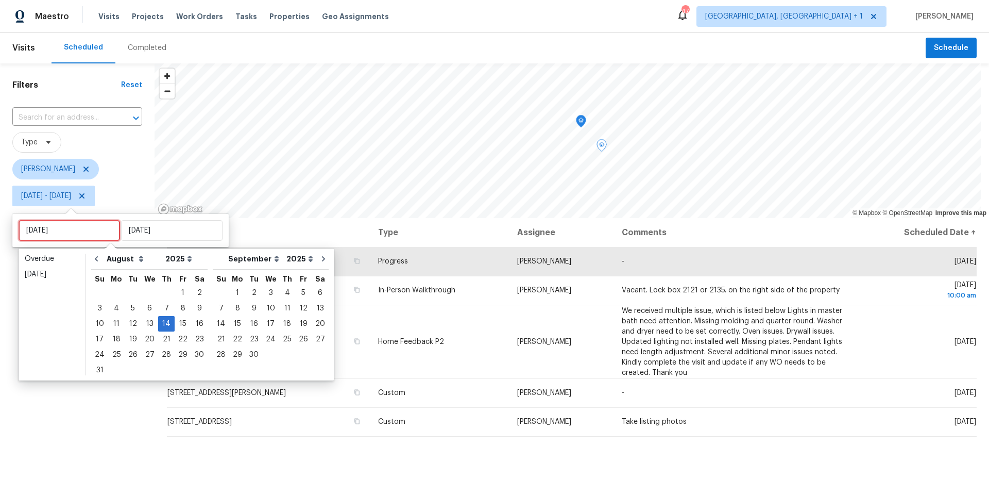
click at [91, 226] on input "Thu, Aug 14" at bounding box center [70, 230] width 102 height 21
type input "Wed, Aug 20"
click at [179, 323] on div "15" at bounding box center [183, 323] width 16 height 14
type input "Fri, Aug 15"
type input "Thu, Aug 14"
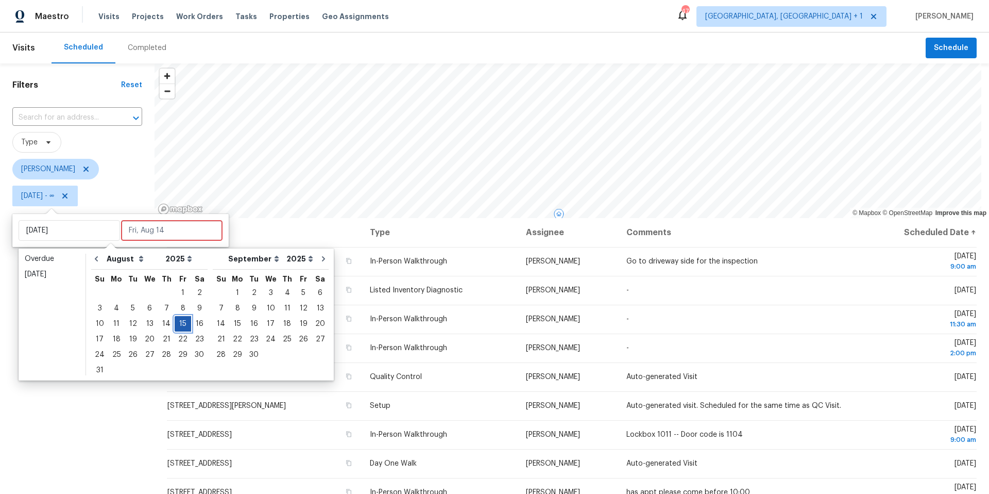
click at [178, 323] on div "15" at bounding box center [183, 323] width 16 height 14
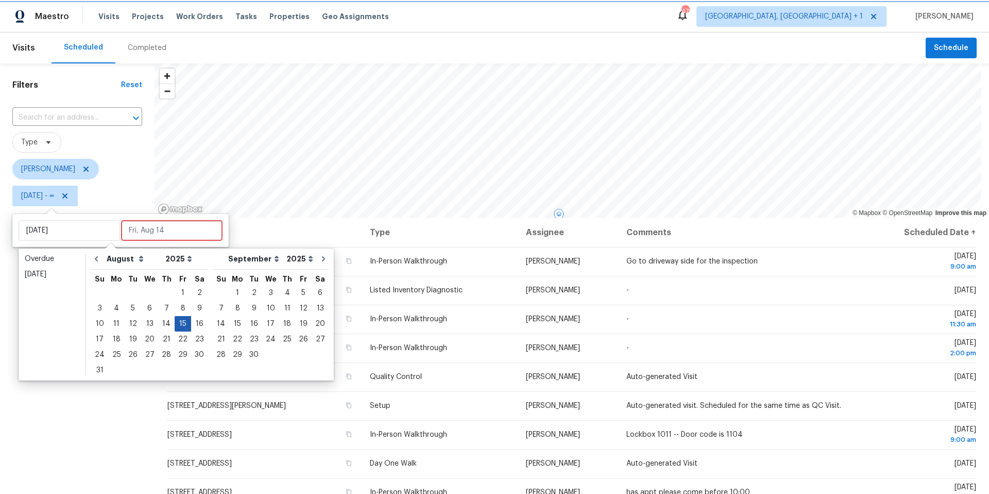
type input "Fri, Aug 15"
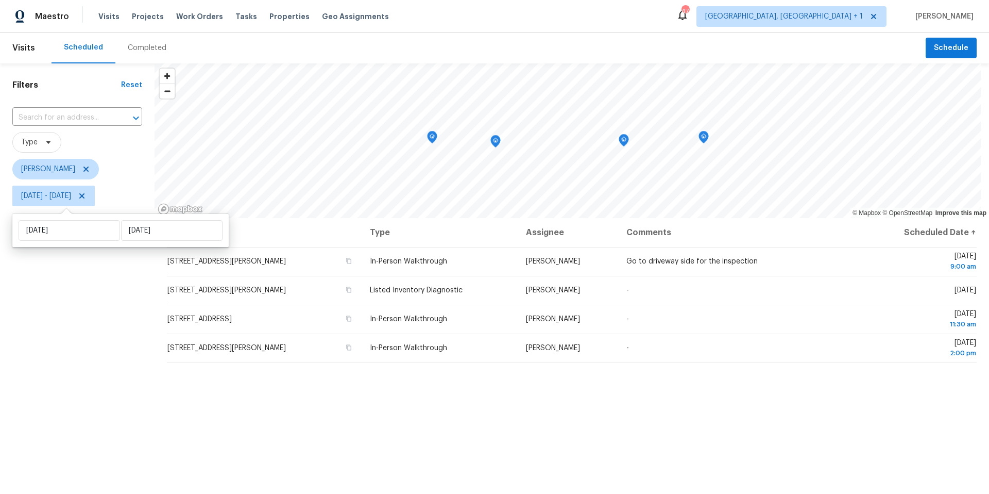
click at [62, 357] on div "Filters Reset ​ Type Nelson Figueroa Fri, Aug 15 - Fri, Aug 15" at bounding box center [77, 337] width 155 height 549
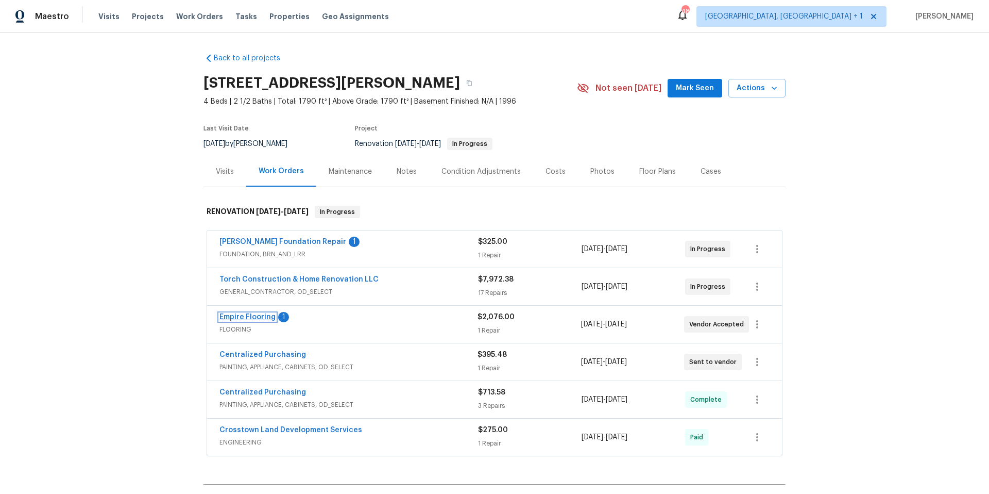
click at [267, 314] on link "Empire Flooring" at bounding box center [248, 316] width 56 height 7
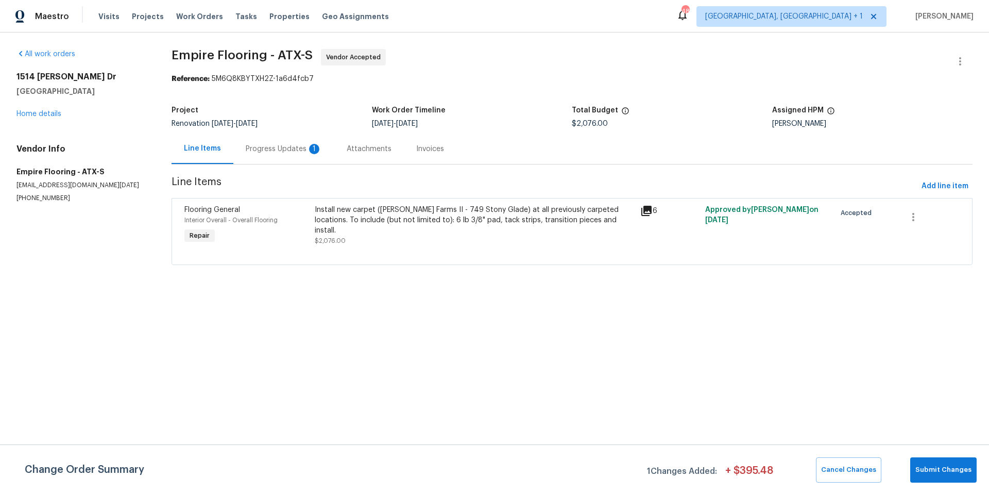
click at [293, 148] on div "Progress Updates 1" at bounding box center [284, 149] width 76 height 10
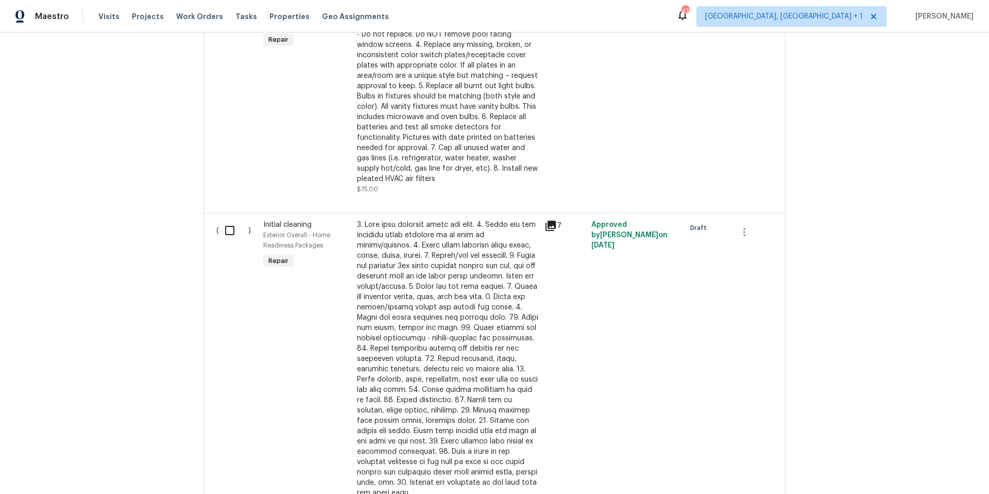
scroll to position [599, 0]
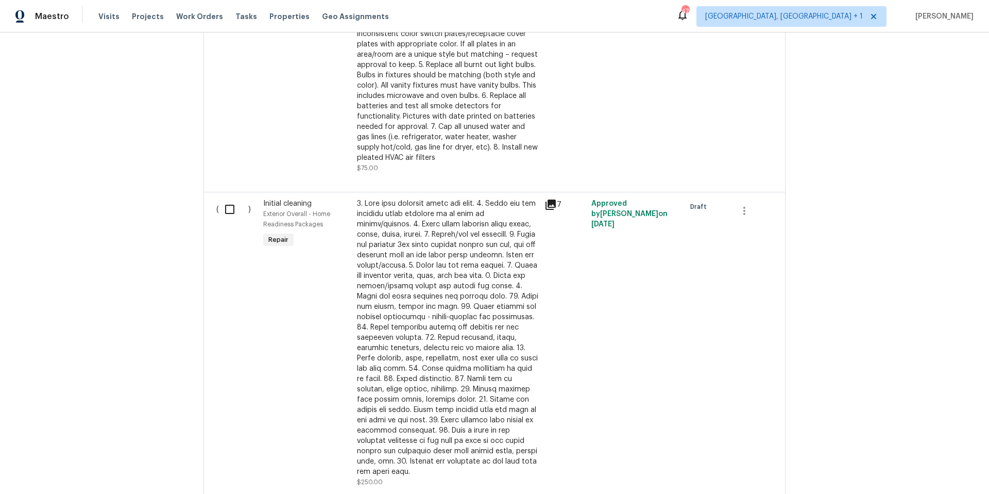
click at [234, 212] on input "checkbox" at bounding box center [233, 209] width 29 height 22
checkbox input "true"
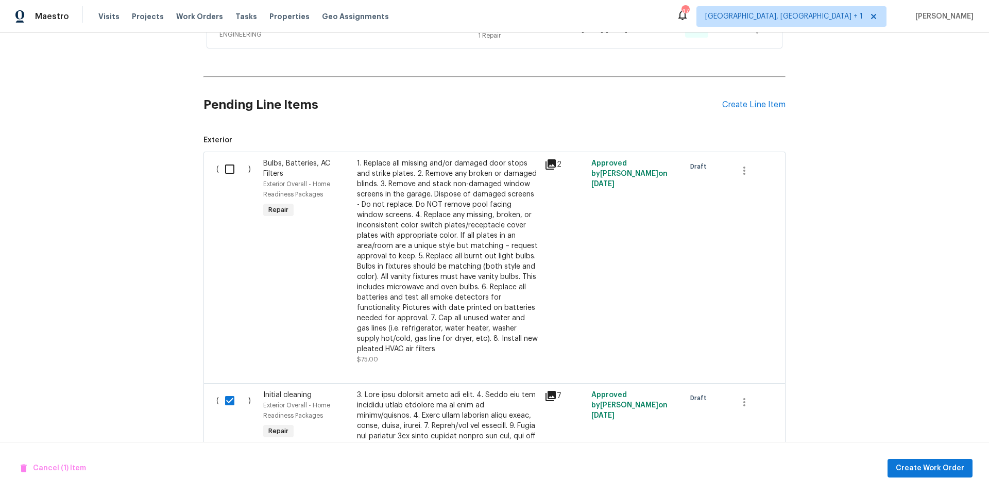
scroll to position [361, 0]
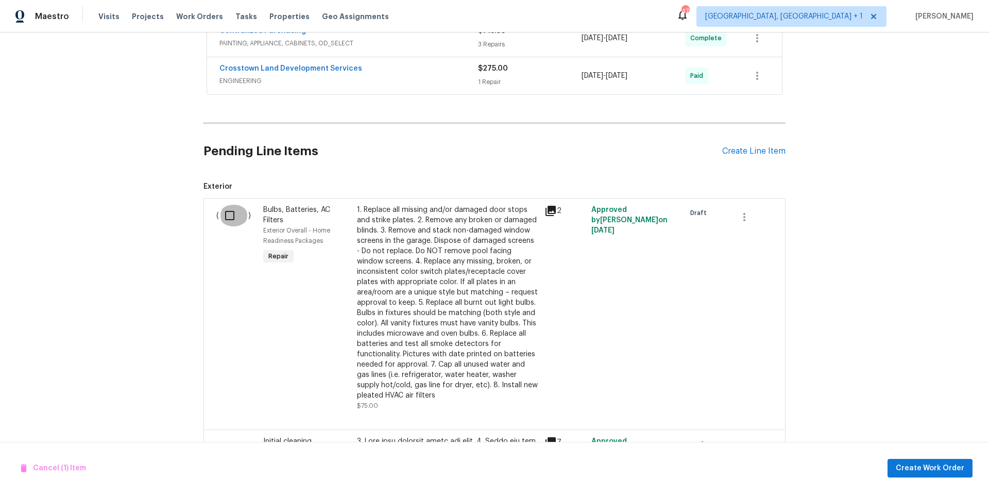
click at [226, 217] on input "checkbox" at bounding box center [233, 216] width 29 height 22
checkbox input "true"
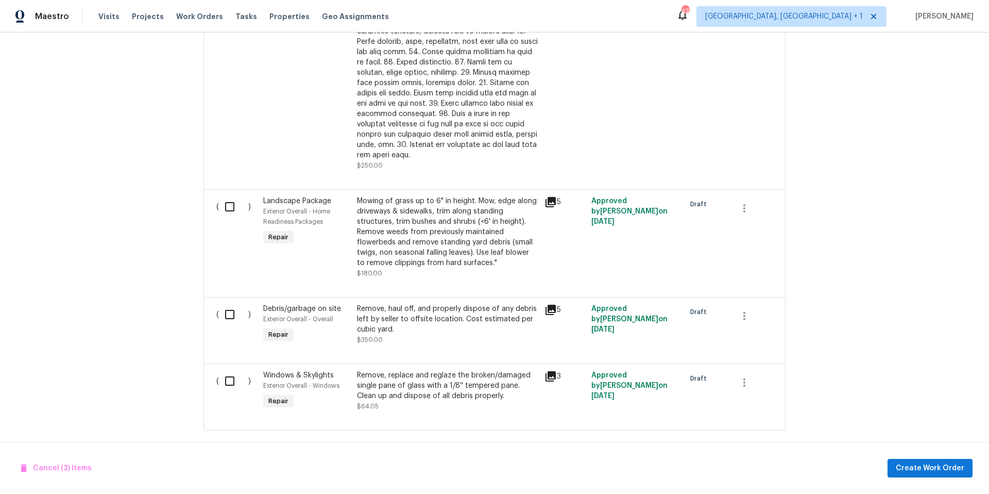
scroll to position [919, 0]
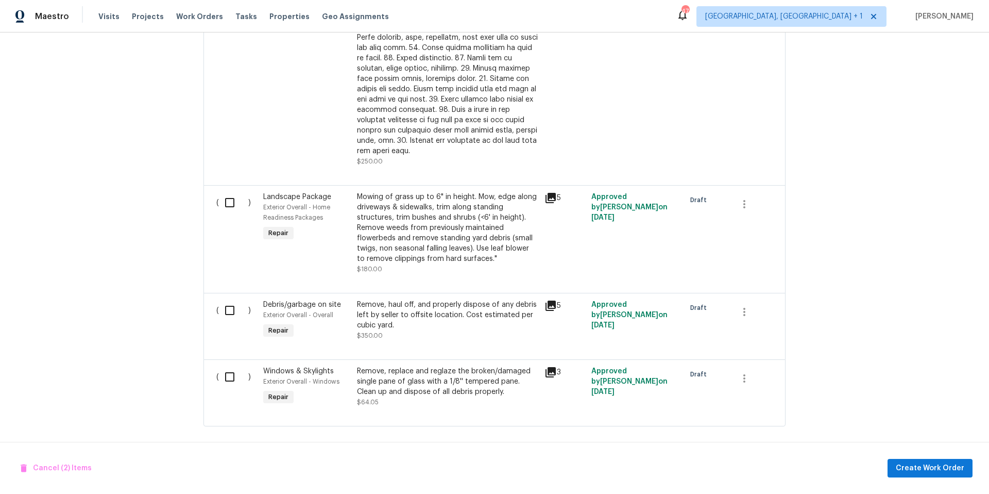
click at [228, 192] on input "checkbox" at bounding box center [233, 203] width 29 height 22
checkbox input "true"
click at [229, 300] on input "checkbox" at bounding box center [233, 310] width 29 height 22
checkbox input "true"
click at [228, 368] on input "checkbox" at bounding box center [233, 377] width 29 height 22
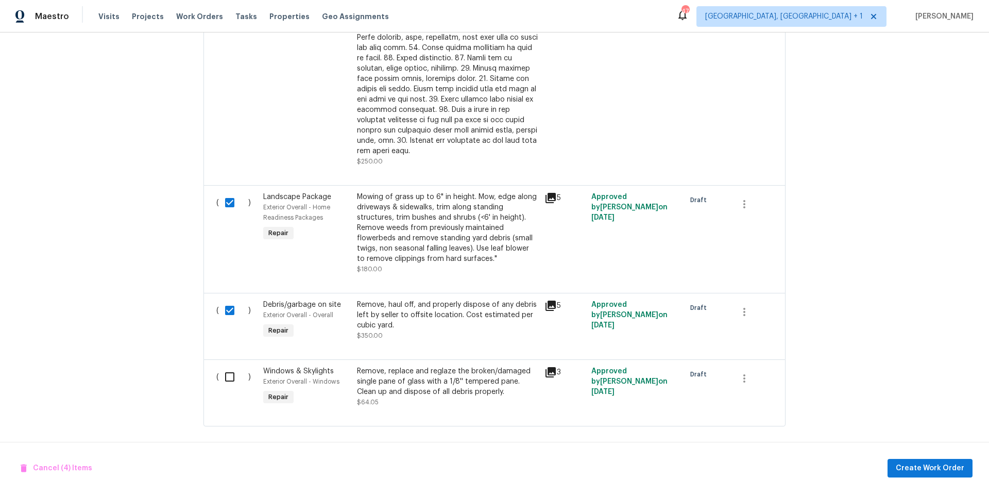
checkbox input "true"
click at [936, 470] on span "Create Work Order" at bounding box center [930, 468] width 69 height 13
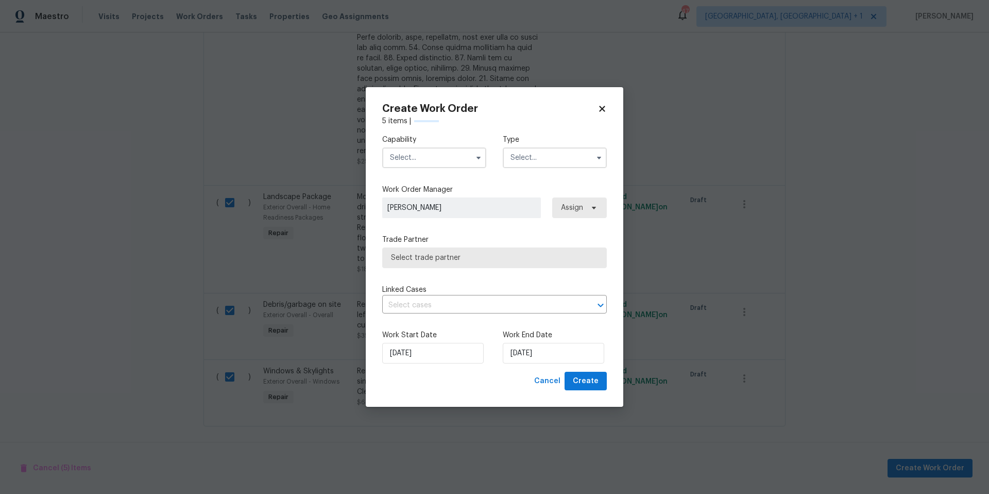
checkbox input "false"
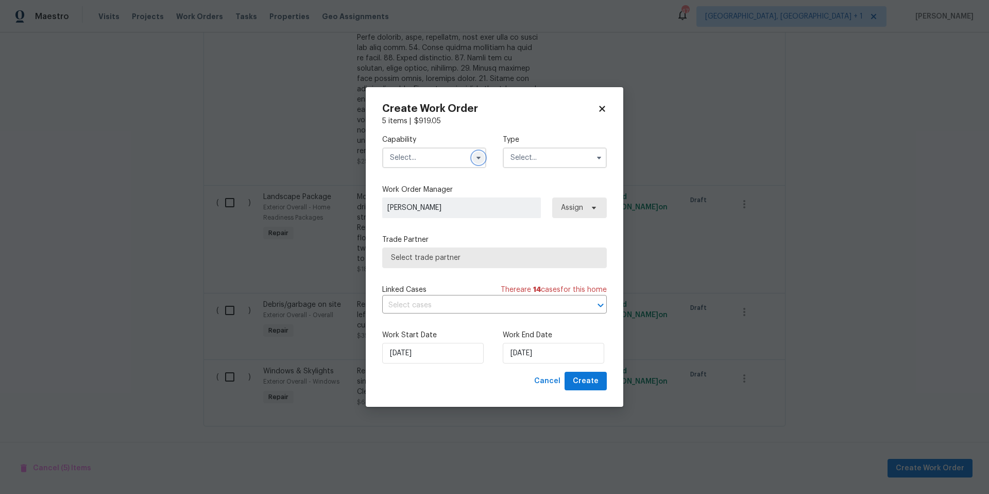
click at [477, 163] on button "button" at bounding box center [479, 158] width 12 height 12
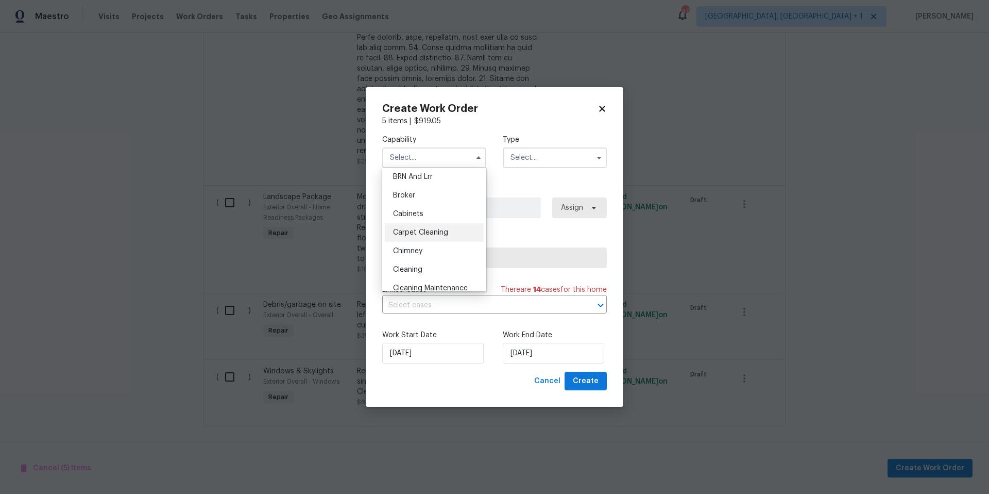
scroll to position [59, 0]
click at [437, 266] on div "Cleaning" at bounding box center [434, 269] width 99 height 19
type input "Cleaning"
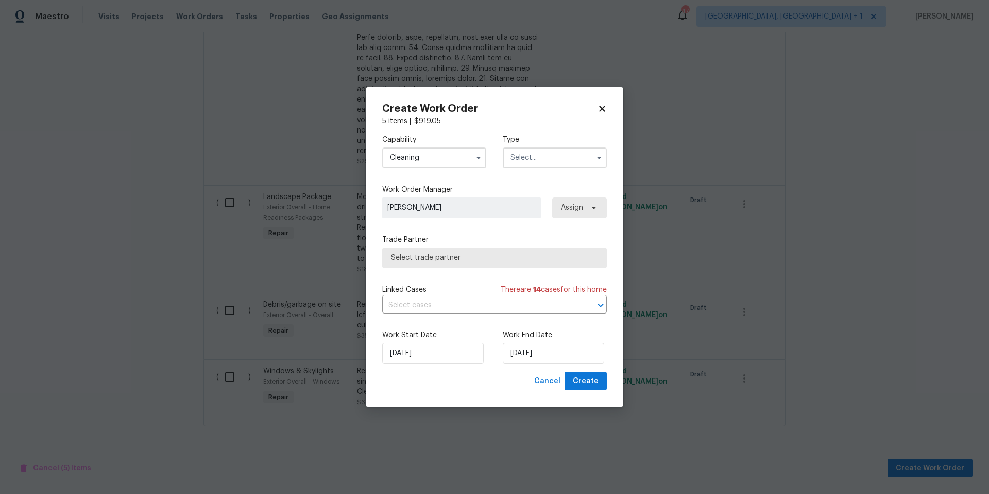
click at [530, 162] on input "text" at bounding box center [555, 157] width 104 height 21
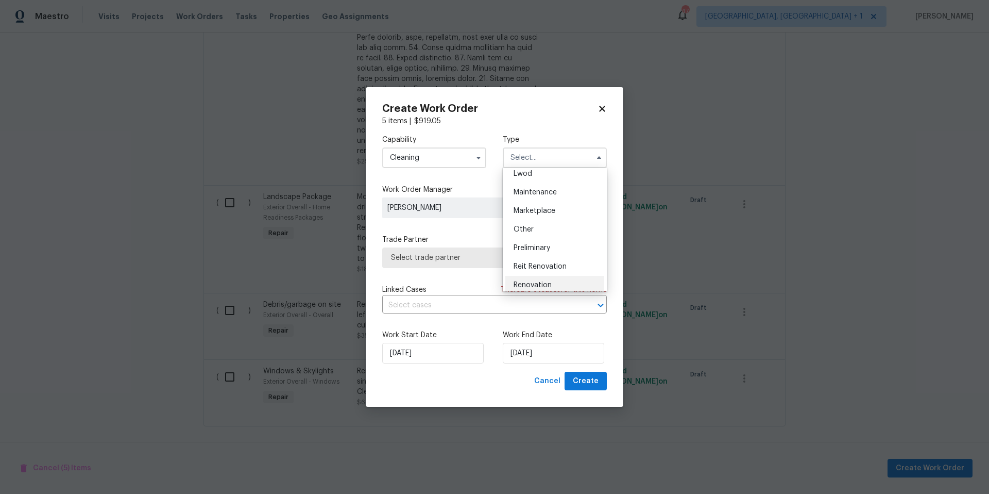
click at [551, 279] on div "Renovation" at bounding box center [555, 285] width 99 height 19
type input "Renovation"
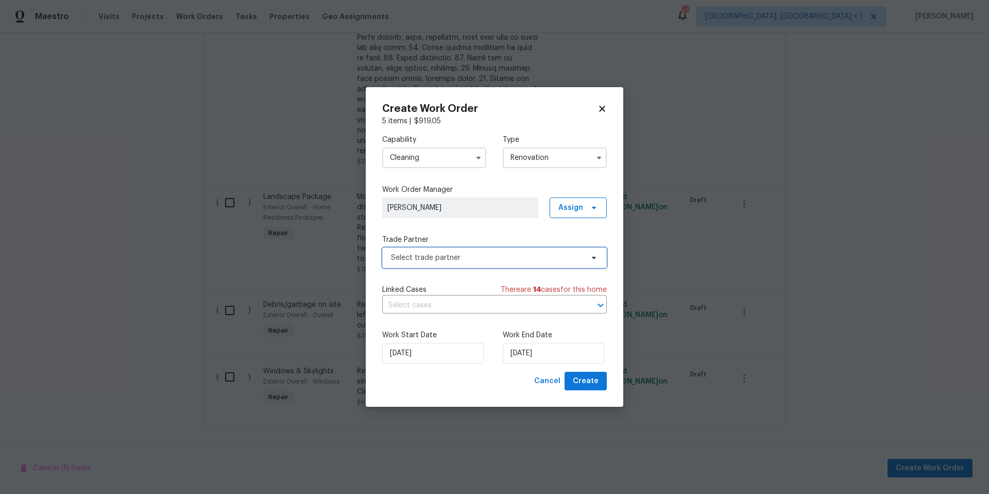
click at [588, 261] on span at bounding box center [592, 258] width 11 height 8
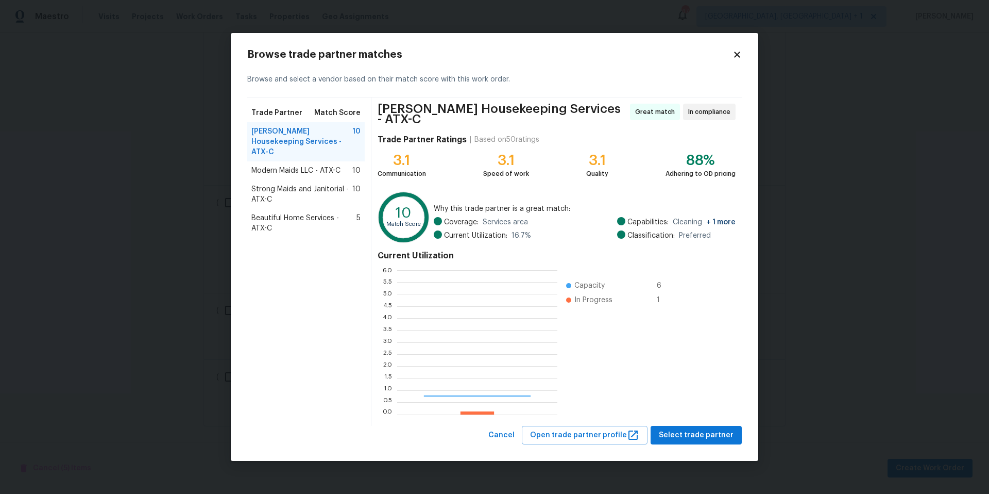
scroll to position [137, 153]
drag, startPoint x: 719, startPoint y: 443, endPoint x: 704, endPoint y: 434, distance: 17.8
click at [719, 443] on div "Browse trade partner matches Browse and select a vendor based on their match sc…" at bounding box center [495, 247] width 528 height 428
click at [704, 434] on span "Select trade partner" at bounding box center [696, 435] width 75 height 13
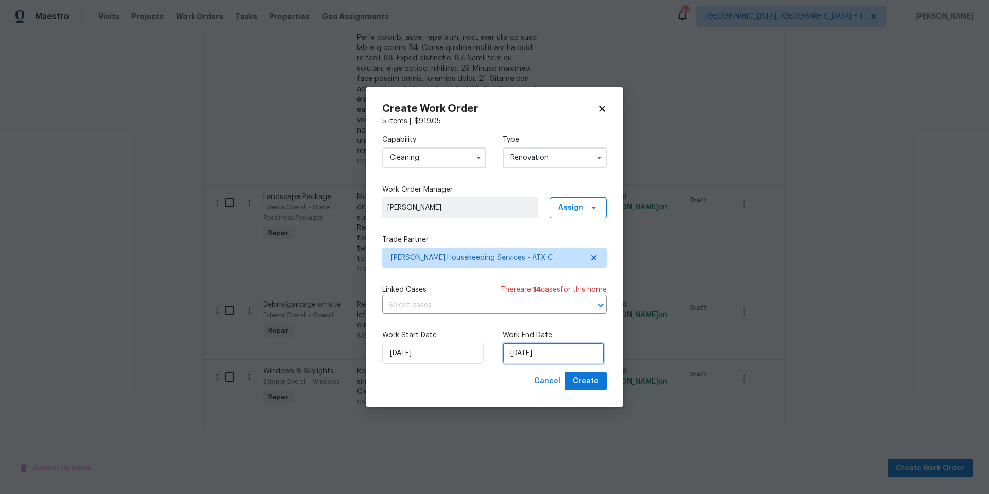
click at [546, 354] on input "8/14/2025" at bounding box center [554, 353] width 102 height 21
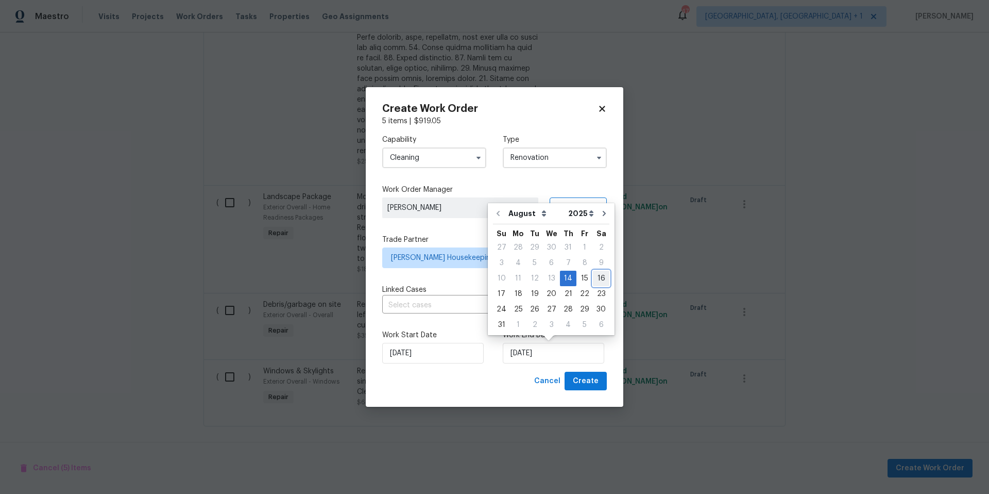
click at [593, 274] on div "16" at bounding box center [601, 278] width 16 height 14
type input "8/16/2025"
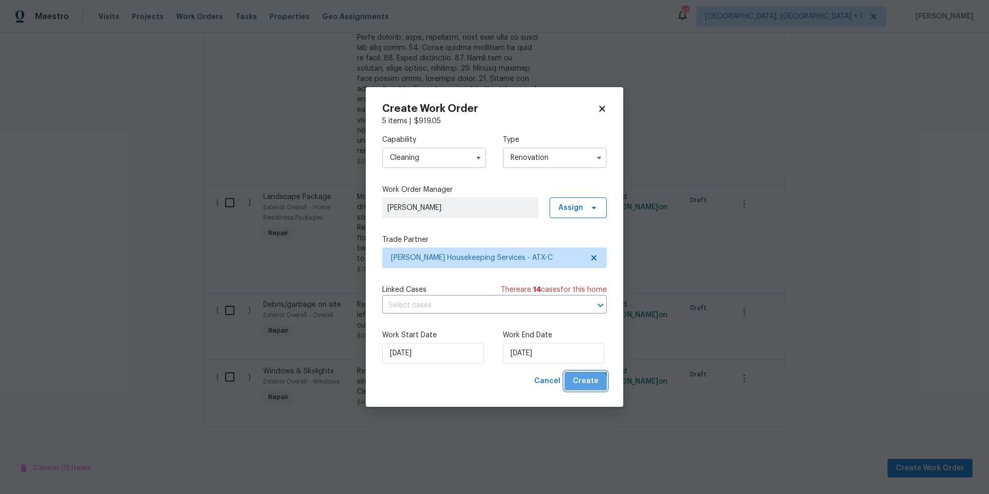
click at [585, 382] on span "Create" at bounding box center [586, 381] width 26 height 13
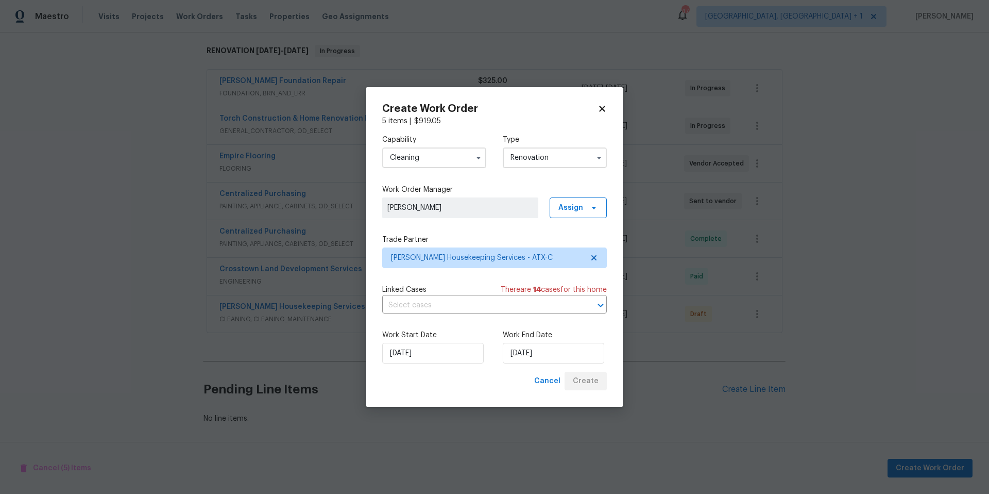
scroll to position [169, 0]
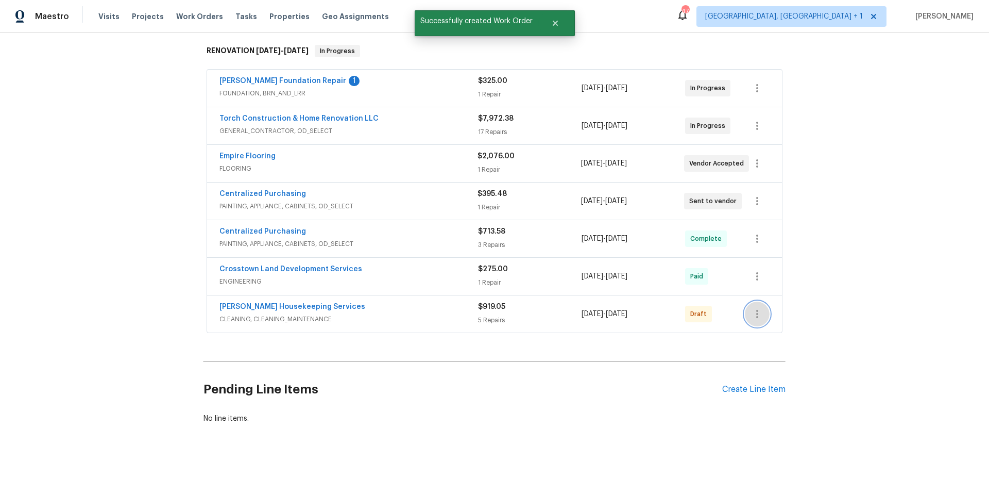
click at [753, 308] on icon "button" at bounding box center [757, 314] width 12 height 12
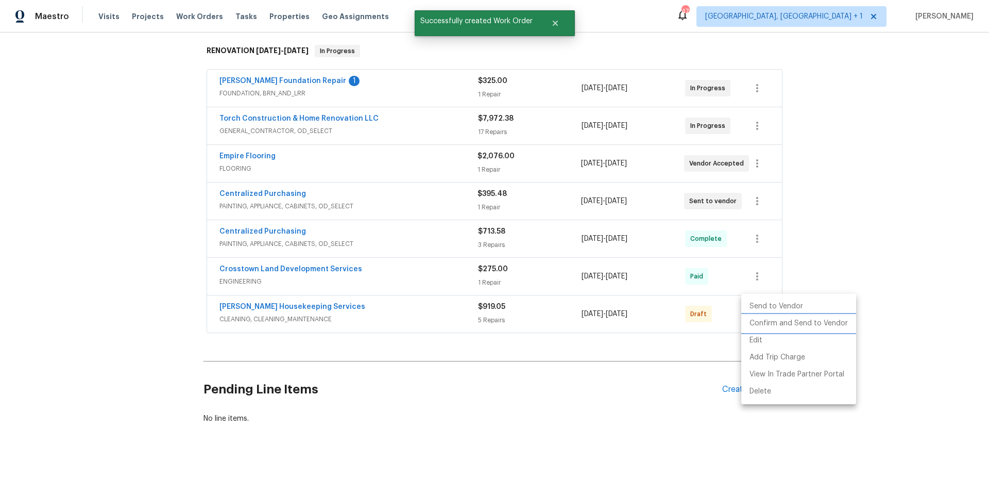
click at [792, 326] on li "Confirm and Send to Vendor" at bounding box center [799, 323] width 115 height 17
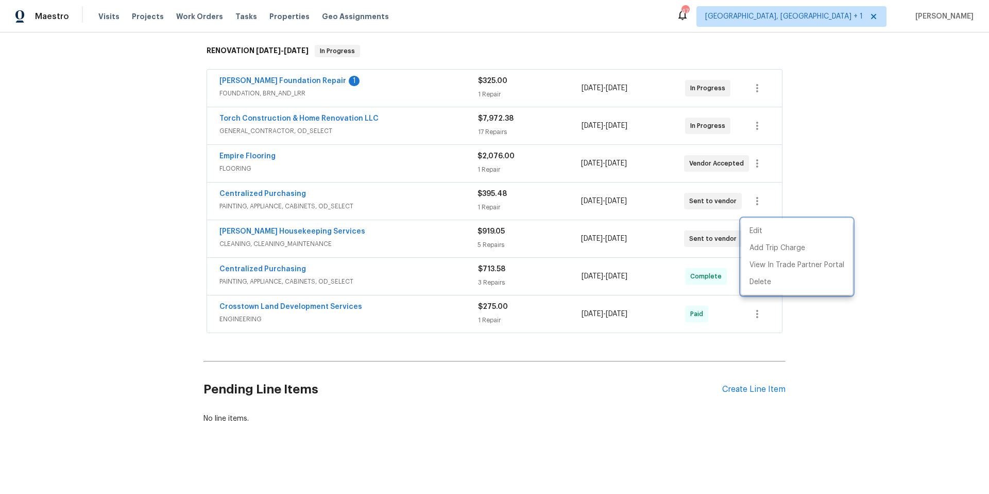
click at [254, 220] on div at bounding box center [494, 247] width 989 height 494
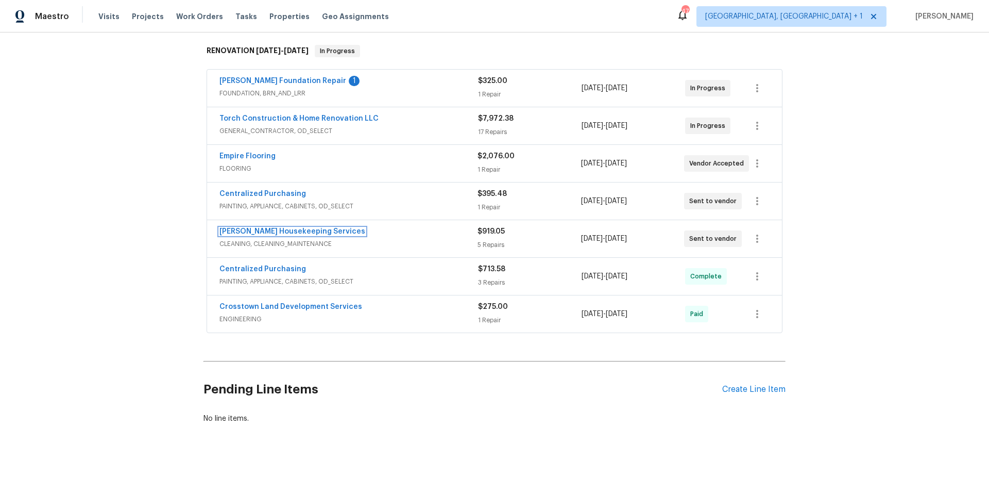
click at [256, 228] on link "Arelis Housekeeping Services" at bounding box center [293, 231] width 146 height 7
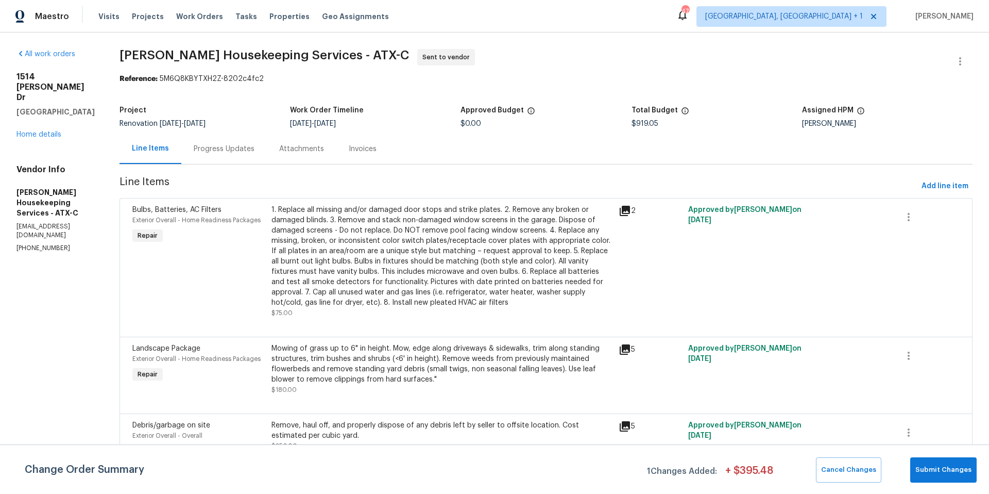
click at [238, 144] on div "Progress Updates" at bounding box center [224, 149] width 61 height 10
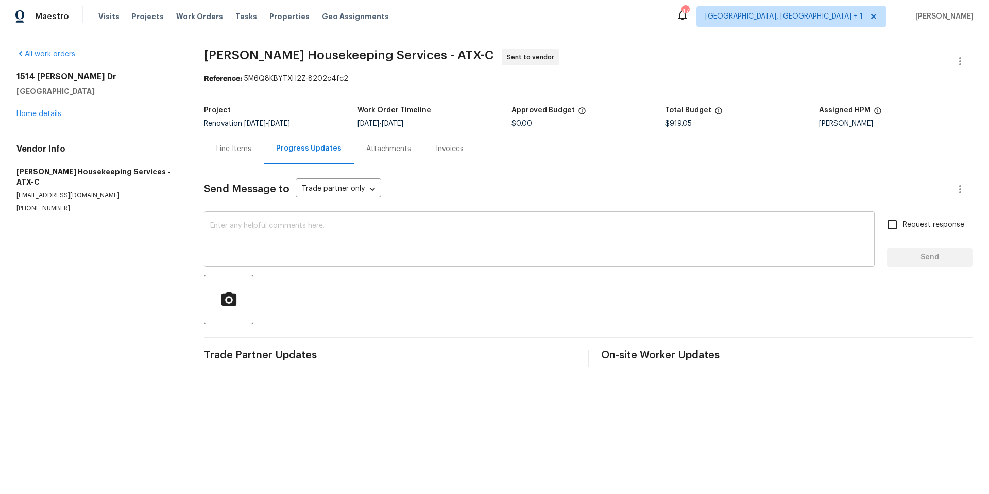
click at [277, 223] on textarea at bounding box center [539, 240] width 659 height 36
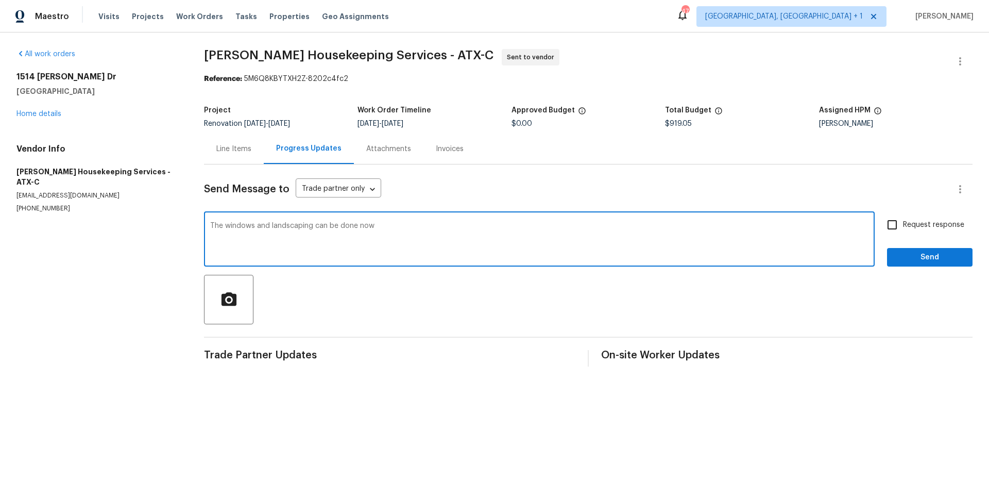
click at [258, 223] on textarea "The windows and landscaping can be done now" at bounding box center [539, 240] width 659 height 36
click at [404, 225] on textarea "The windows, trash and landscaping can be done now" at bounding box center [539, 240] width 659 height 36
click at [404, 222] on textarea "The windows, trash and landscaping can be done now. CLeaning for Saturday" at bounding box center [539, 240] width 659 height 36
click at [405, 228] on textarea "The windows, trash and landscaping can be done now. CLeaning for Saturday" at bounding box center [539, 240] width 659 height 36
type textarea "The windows, trash and landscaping can be done now. Cleaning for Saturday"
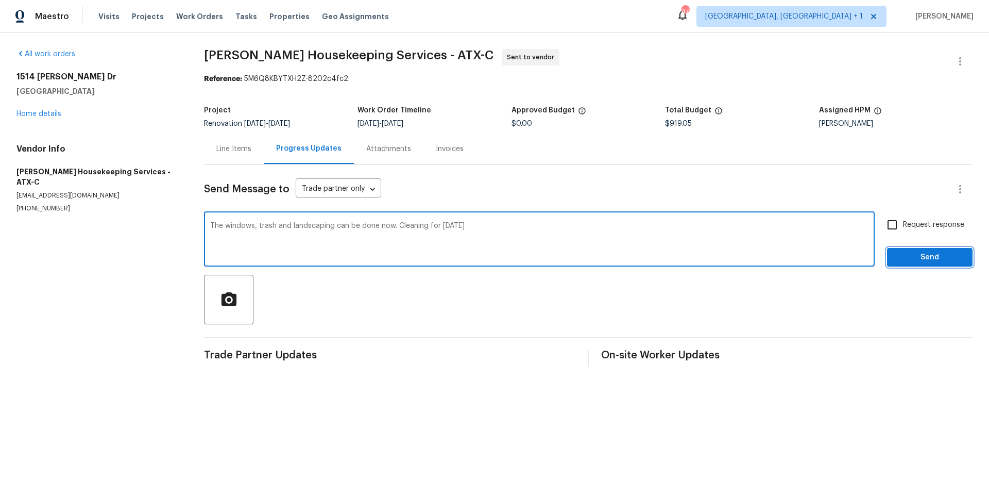
click at [898, 258] on span "Send" at bounding box center [930, 257] width 69 height 13
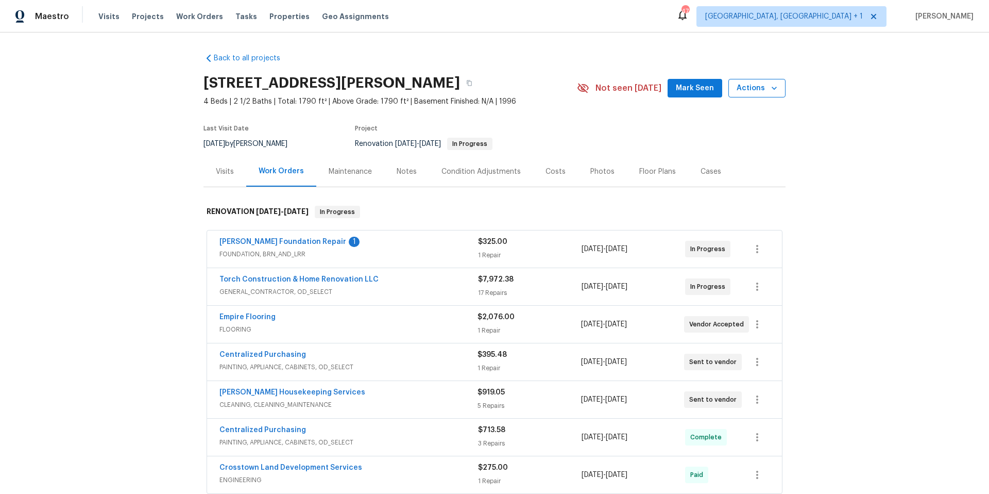
click at [775, 90] on icon "button" at bounding box center [774, 88] width 10 height 10
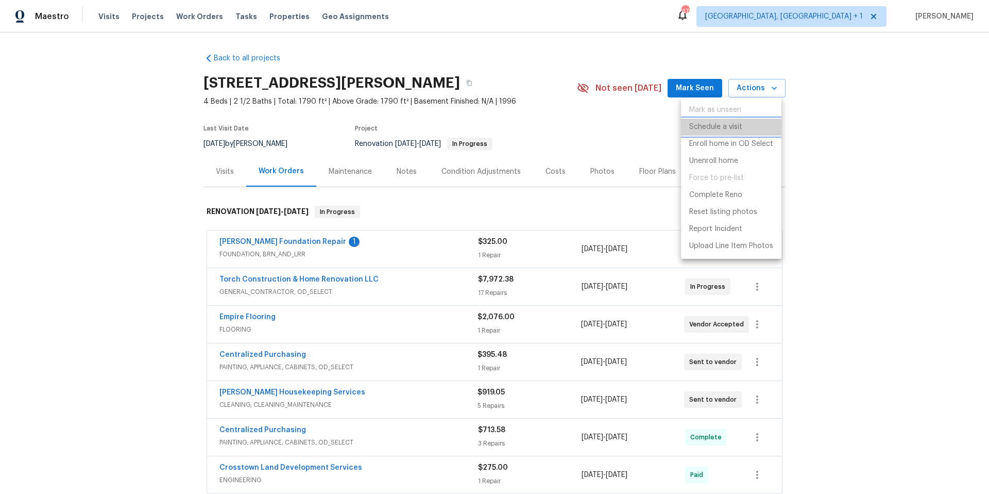
click at [725, 128] on p "Schedule a visit" at bounding box center [715, 127] width 53 height 11
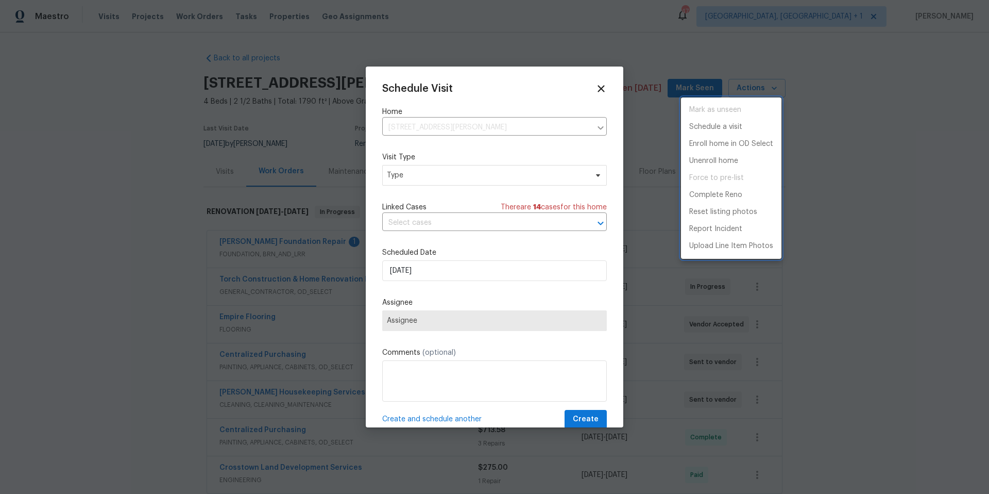
click at [420, 179] on div at bounding box center [494, 247] width 989 height 494
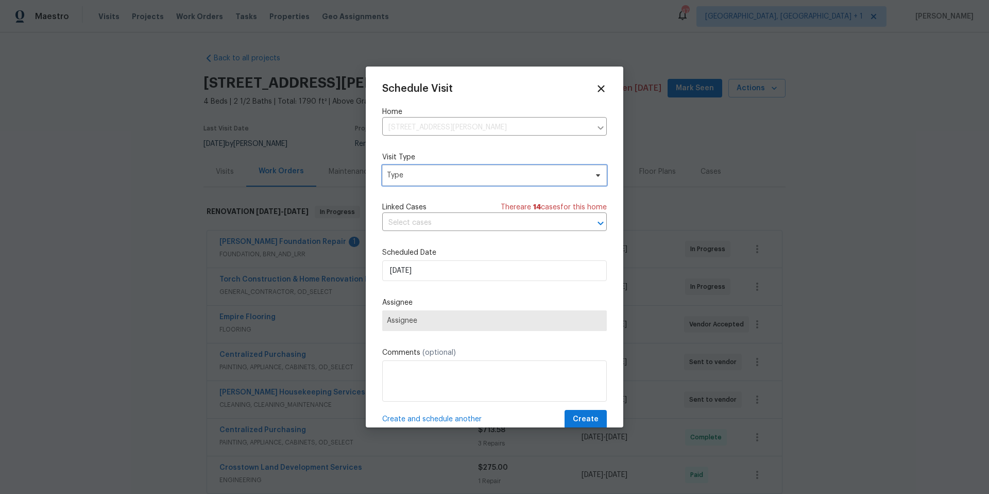
click at [422, 177] on span "Type" at bounding box center [487, 175] width 200 height 10
type input "pro"
click at [425, 241] on div "Progress" at bounding box center [442, 238] width 114 height 14
click at [423, 239] on div "Progress" at bounding box center [442, 238] width 114 height 14
click at [413, 239] on div "Progress" at bounding box center [404, 238] width 30 height 10
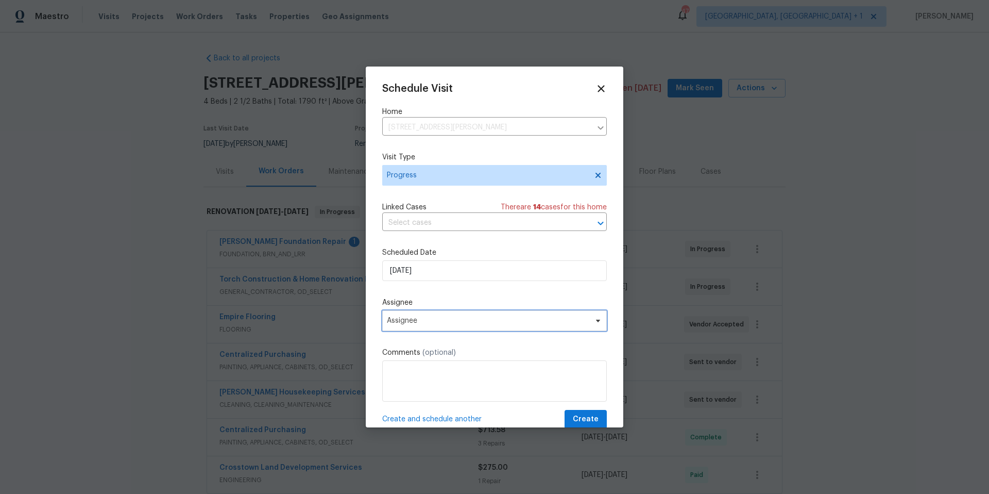
click at [420, 315] on span "Assignee" at bounding box center [494, 320] width 225 height 21
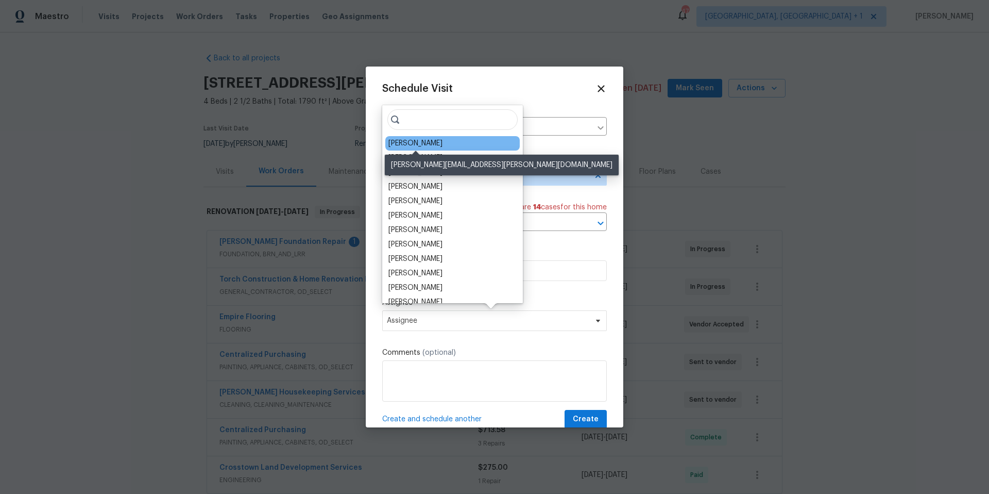
click at [414, 145] on div "[PERSON_NAME]" at bounding box center [416, 143] width 54 height 10
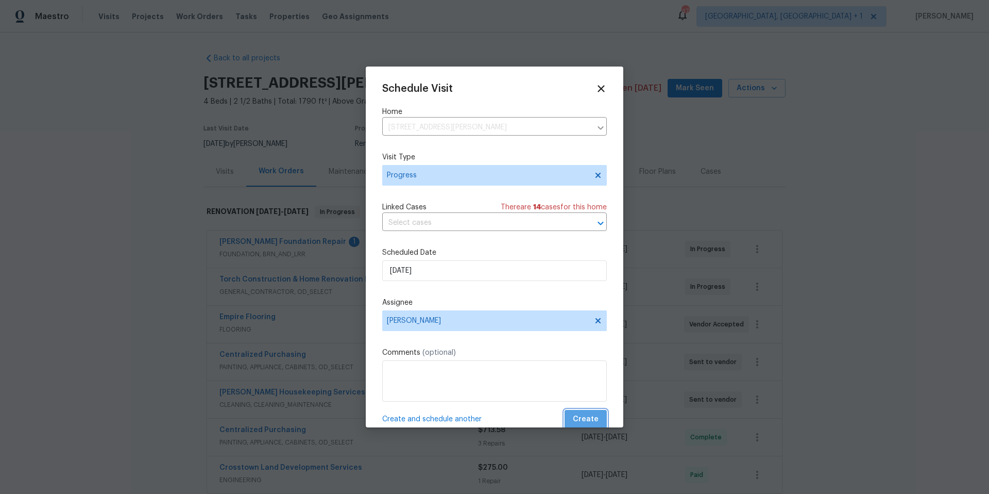
click at [590, 419] on span "Create" at bounding box center [586, 419] width 26 height 13
